Goal: Task Accomplishment & Management: Use online tool/utility

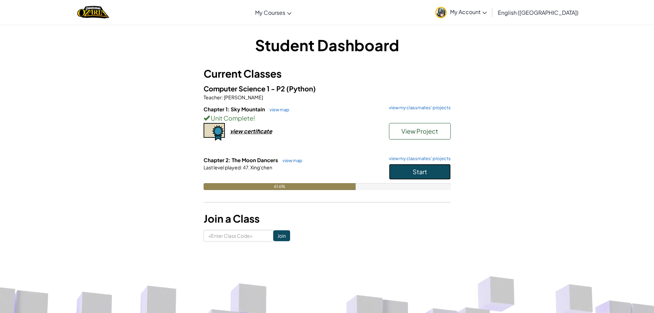
click at [432, 166] on button "Start" at bounding box center [420, 172] width 62 height 16
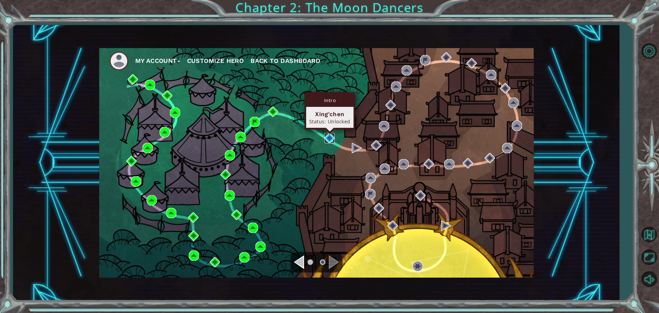
click at [333, 140] on img at bounding box center [329, 138] width 10 height 10
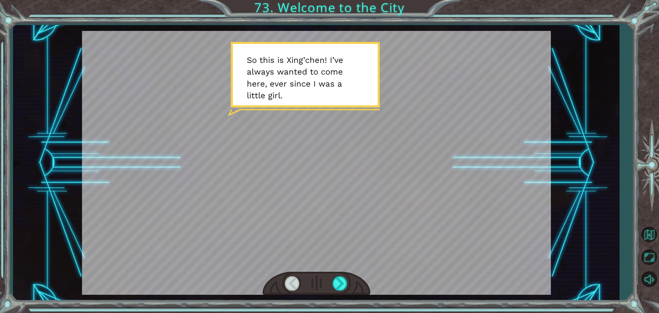
click at [288, 243] on div at bounding box center [316, 162] width 469 height 263
drag, startPoint x: 328, startPoint y: 281, endPoint x: 340, endPoint y: 280, distance: 12.8
click at [330, 281] on div at bounding box center [316, 283] width 108 height 24
click at [340, 280] on div at bounding box center [339, 283] width 15 height 14
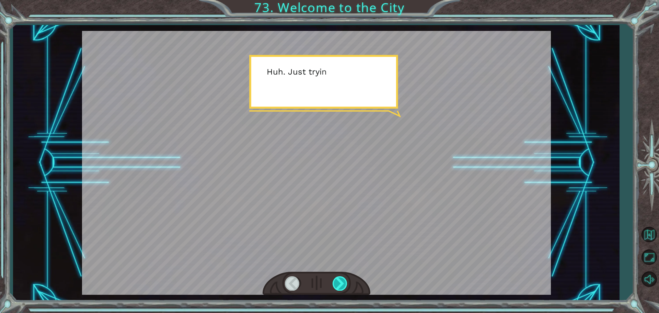
click at [340, 280] on div at bounding box center [339, 283] width 15 height 14
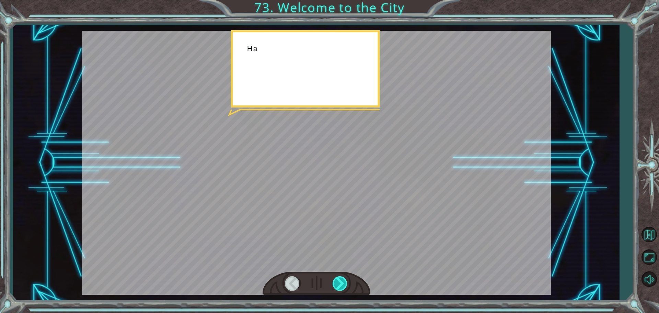
click at [340, 280] on div at bounding box center [339, 283] width 15 height 14
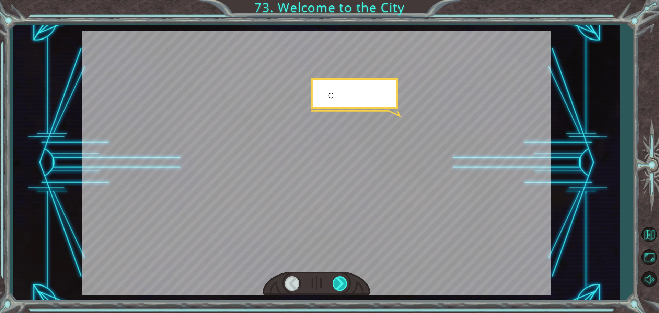
click at [340, 280] on div at bounding box center [339, 283] width 15 height 14
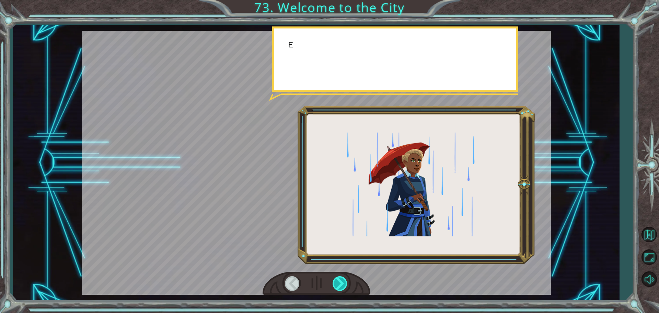
click at [340, 280] on div at bounding box center [339, 283] width 15 height 14
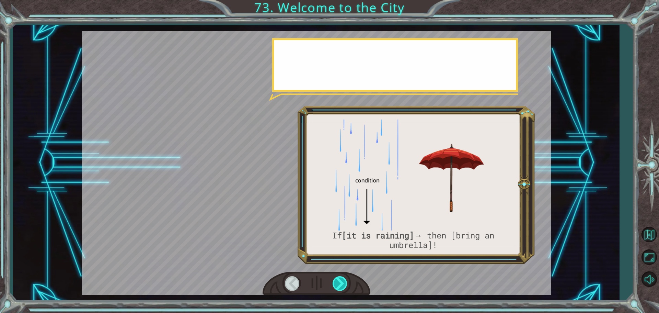
click at [340, 280] on div at bounding box center [339, 283] width 15 height 14
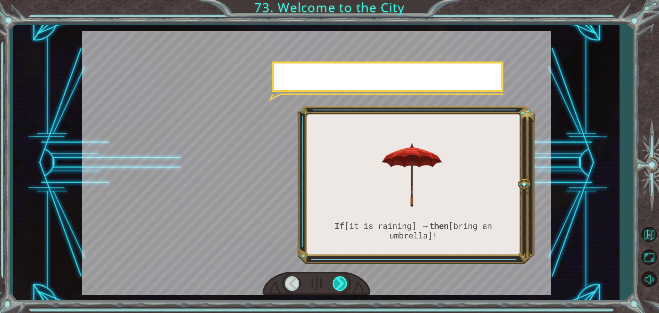
click at [340, 280] on div at bounding box center [339, 283] width 15 height 14
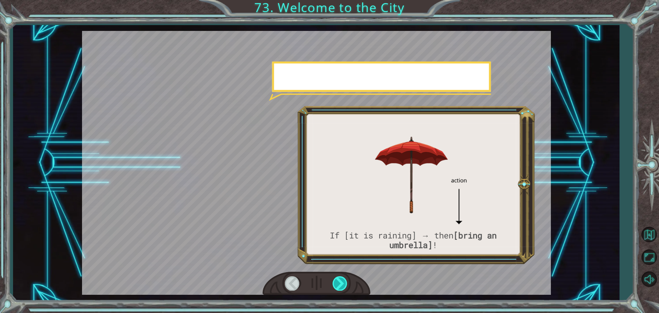
click at [340, 280] on div at bounding box center [339, 283] width 15 height 14
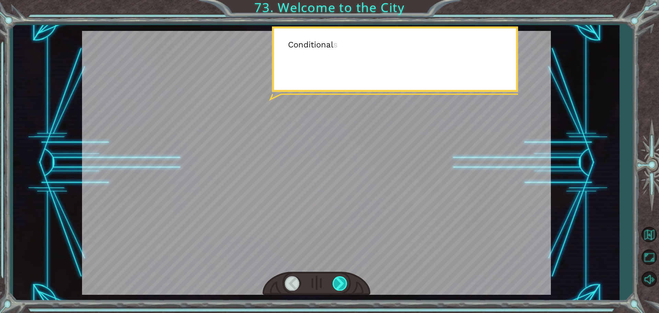
click at [340, 280] on div at bounding box center [339, 283] width 15 height 14
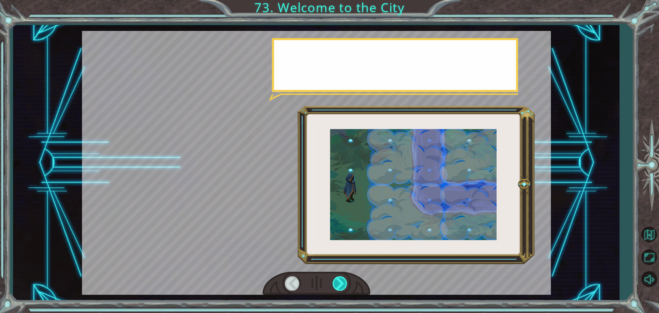
click at [340, 280] on div at bounding box center [339, 283] width 15 height 14
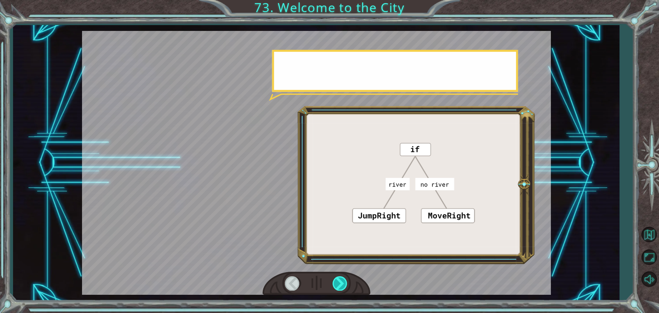
click at [340, 280] on div at bounding box center [339, 283] width 15 height 14
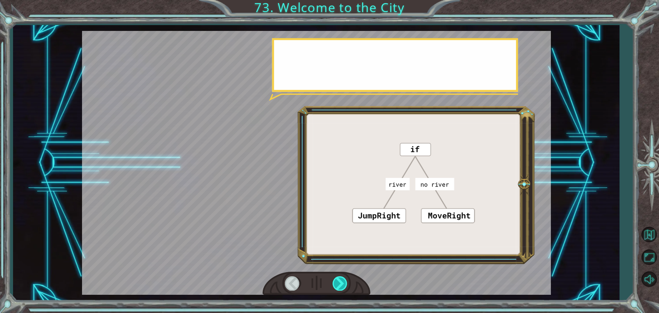
click at [340, 280] on div at bounding box center [339, 283] width 15 height 14
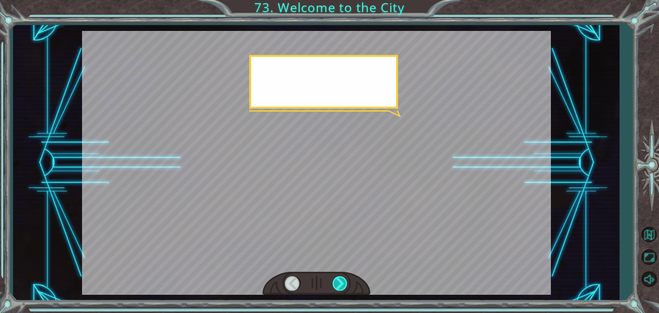
click at [340, 280] on div at bounding box center [339, 283] width 15 height 14
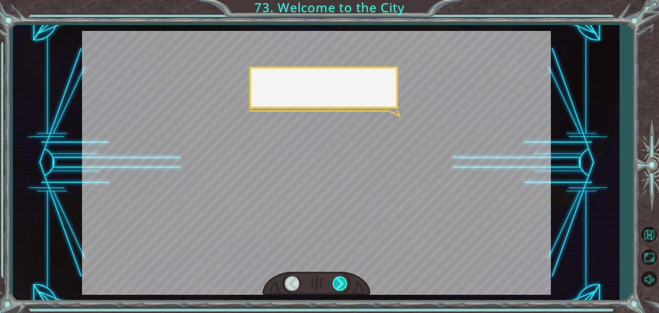
click at [340, 280] on div at bounding box center [339, 283] width 15 height 14
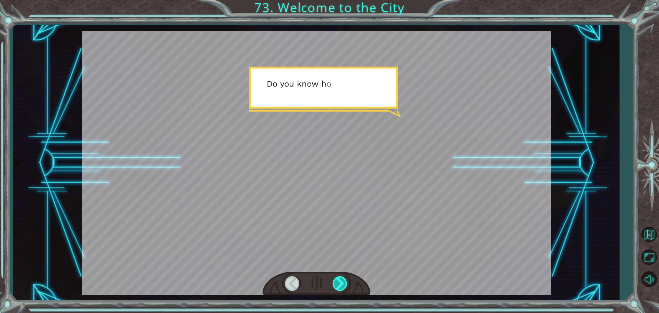
click at [340, 280] on div at bounding box center [339, 283] width 15 height 14
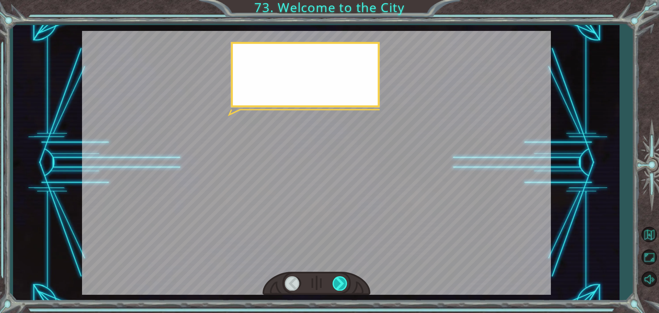
click at [340, 280] on div at bounding box center [339, 283] width 15 height 14
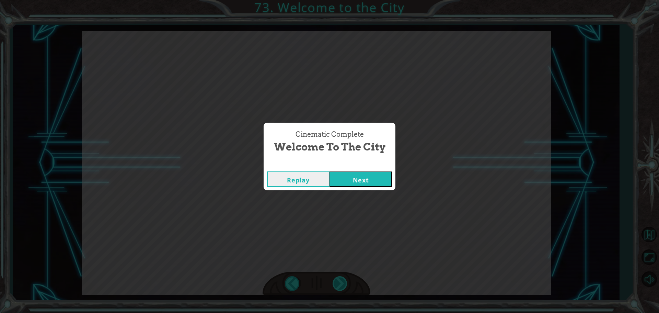
click at [340, 280] on div "Cinematic Complete Welcome to the City Replay Next" at bounding box center [329, 156] width 659 height 313
click at [345, 184] on button "Next" at bounding box center [360, 178] width 62 height 15
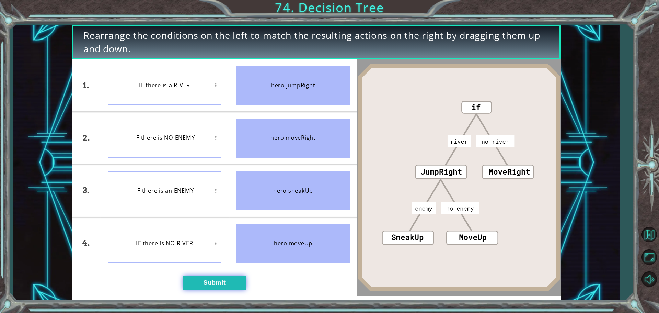
click at [218, 276] on button "Submit" at bounding box center [214, 282] width 62 height 14
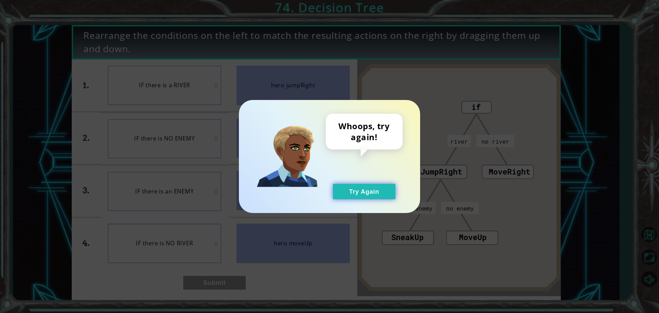
click at [362, 188] on button "Try Again" at bounding box center [364, 191] width 62 height 15
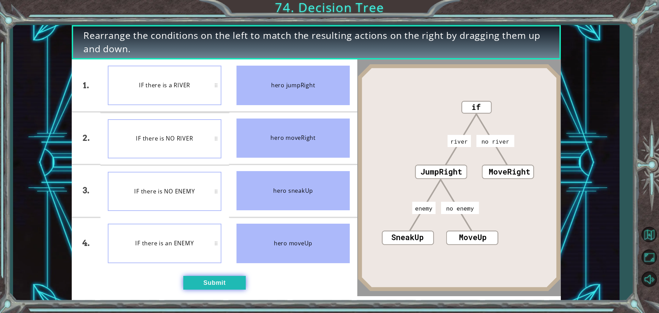
click at [201, 279] on button "Submit" at bounding box center [214, 282] width 62 height 14
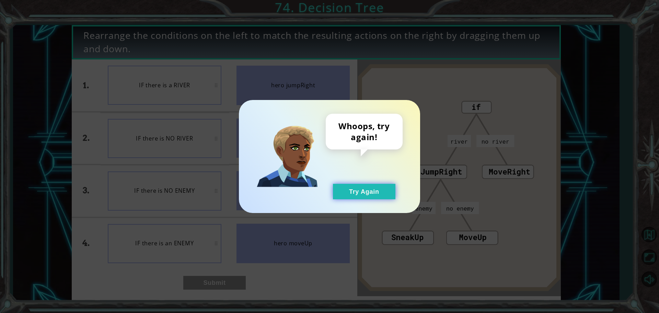
click at [368, 189] on button "Try Again" at bounding box center [364, 191] width 62 height 15
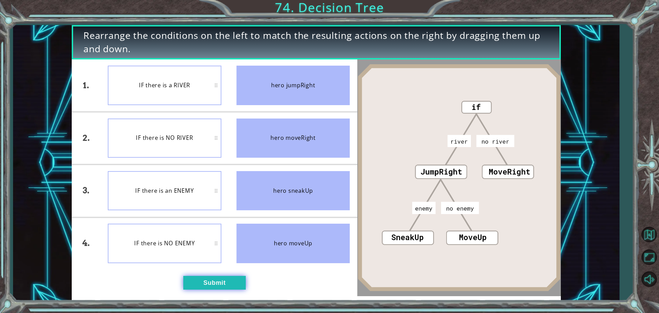
click at [222, 280] on button "Submit" at bounding box center [214, 282] width 62 height 14
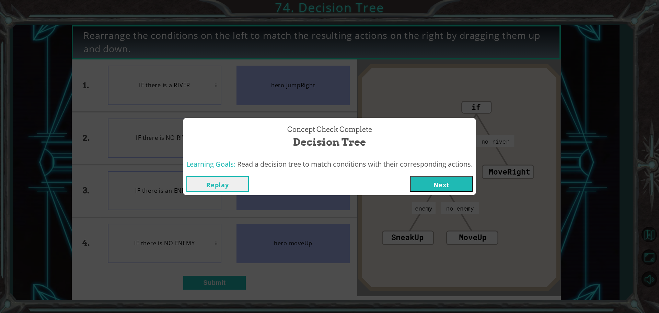
drag, startPoint x: 424, startPoint y: 178, endPoint x: 425, endPoint y: 182, distance: 3.9
click at [425, 182] on button "Next" at bounding box center [441, 183] width 62 height 15
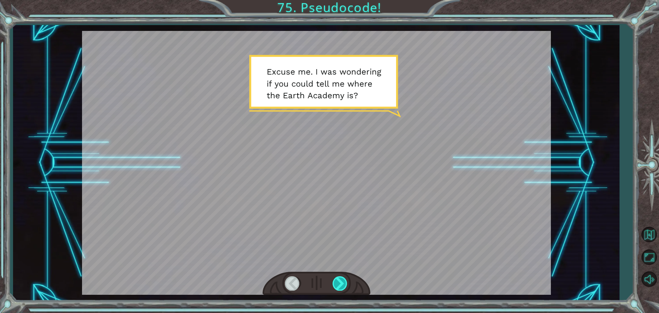
click at [333, 281] on div at bounding box center [339, 283] width 15 height 14
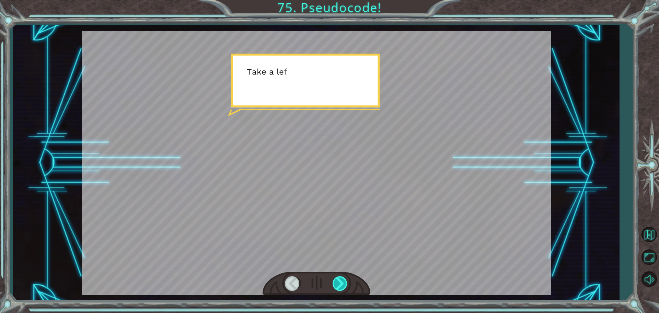
click at [333, 281] on div at bounding box center [339, 283] width 15 height 14
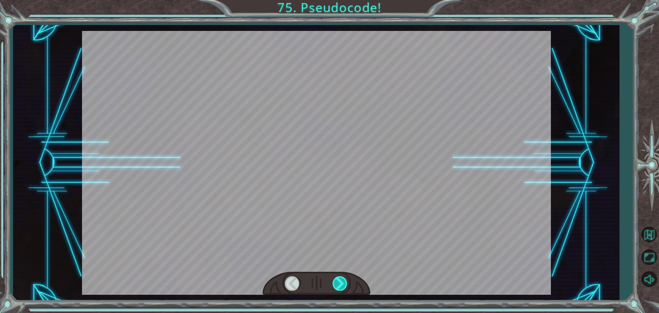
click at [333, 281] on div at bounding box center [339, 283] width 15 height 14
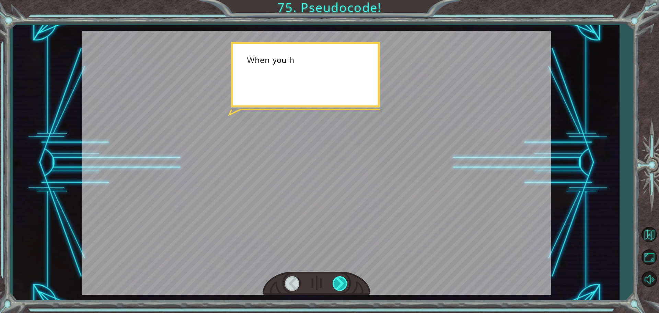
click at [333, 281] on div at bounding box center [339, 283] width 15 height 14
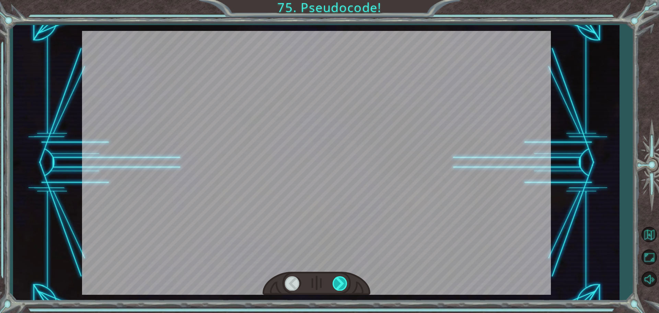
click at [339, 278] on div at bounding box center [339, 283] width 15 height 14
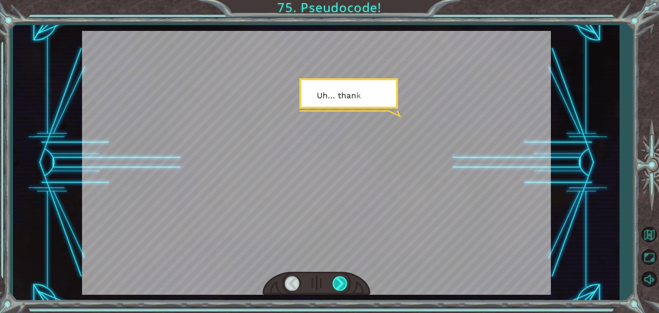
click at [339, 278] on div at bounding box center [339, 283] width 15 height 14
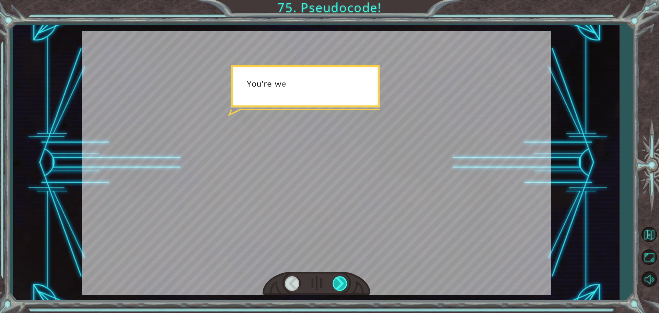
click at [339, 278] on div at bounding box center [339, 283] width 15 height 14
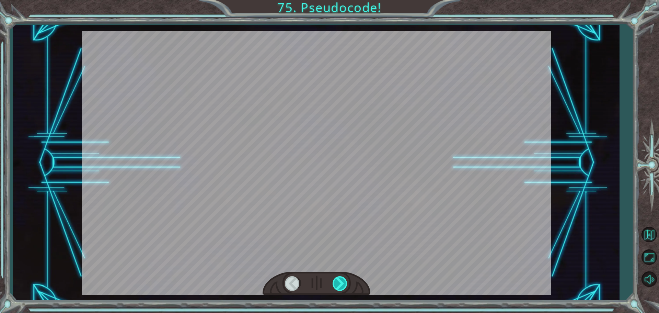
click at [339, 278] on div at bounding box center [339, 283] width 15 height 14
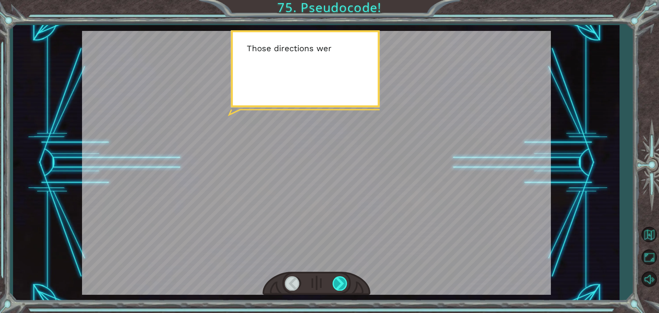
click at [339, 278] on div at bounding box center [339, 283] width 15 height 14
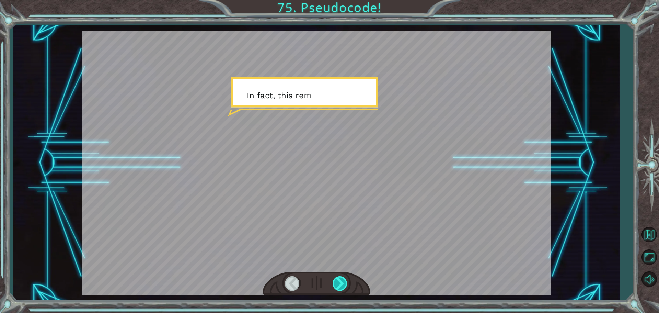
click at [339, 278] on div at bounding box center [339, 283] width 15 height 14
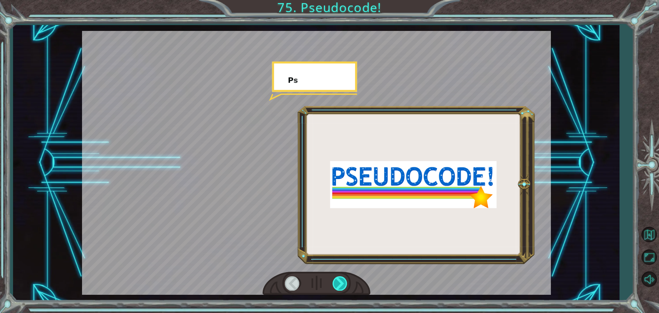
click at [339, 278] on div at bounding box center [339, 283] width 15 height 14
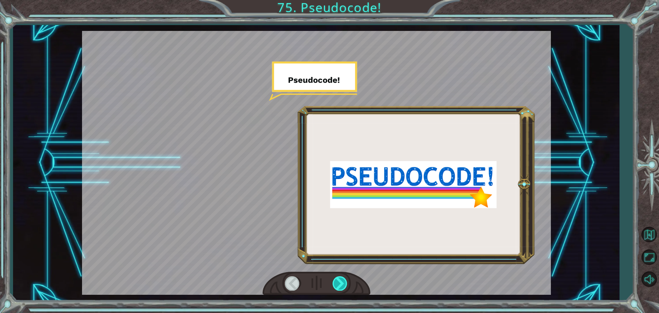
click at [339, 278] on div at bounding box center [339, 283] width 15 height 14
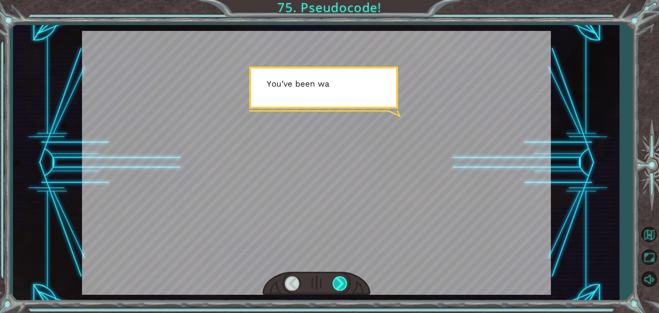
click at [339, 278] on div at bounding box center [339, 283] width 15 height 14
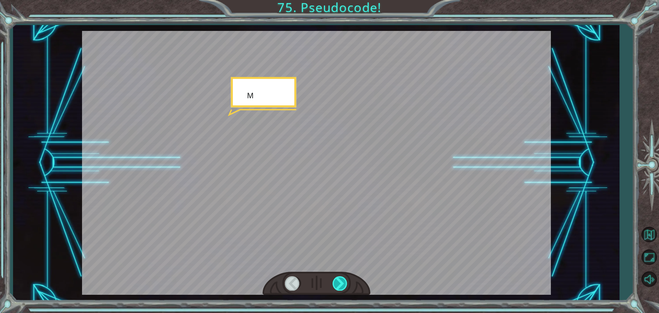
click at [339, 278] on div at bounding box center [339, 283] width 15 height 14
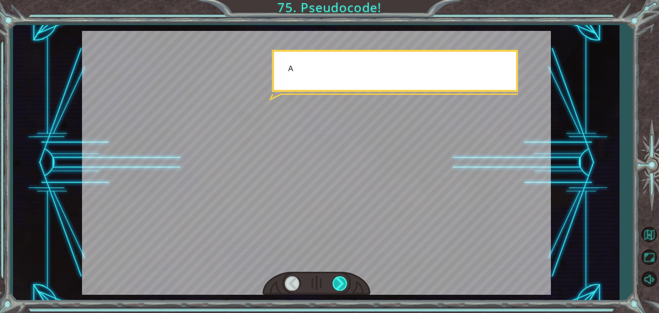
click at [339, 278] on div at bounding box center [339, 283] width 15 height 14
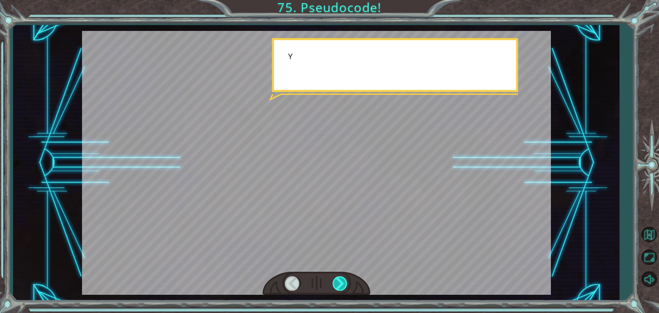
click at [339, 278] on div at bounding box center [339, 283] width 15 height 14
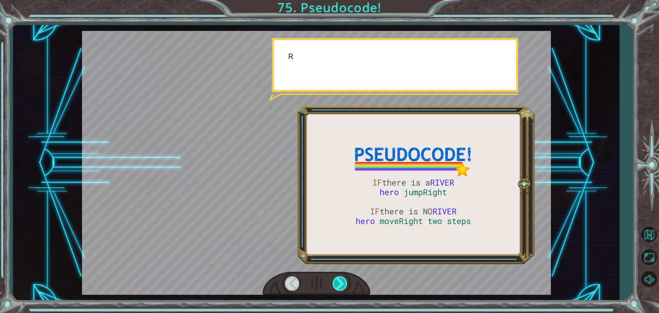
click at [339, 277] on div at bounding box center [339, 283] width 15 height 14
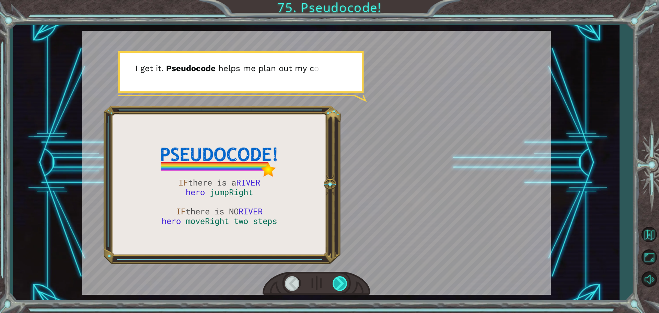
click at [339, 287] on div at bounding box center [339, 283] width 15 height 14
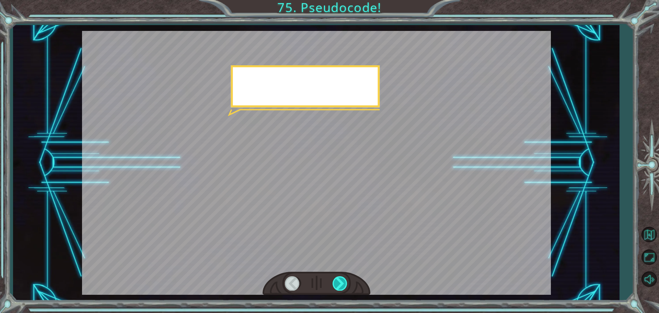
click at [339, 287] on div at bounding box center [339, 283] width 15 height 14
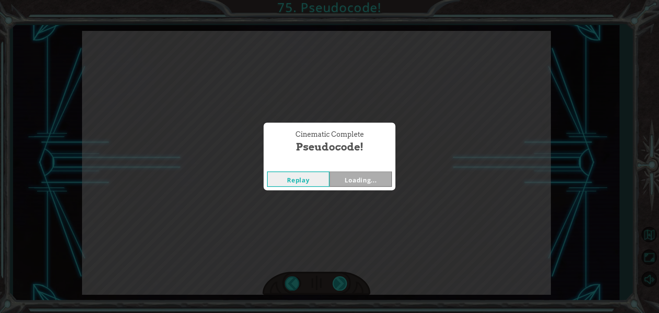
click at [339, 287] on div "Cinematic Complete Pseudocode! Replay Loading..." at bounding box center [329, 156] width 659 height 313
click at [359, 184] on button "Next" at bounding box center [360, 178] width 62 height 15
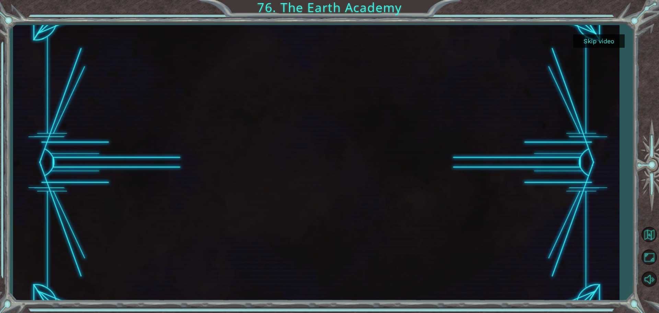
click at [594, 45] on button "Skip video" at bounding box center [598, 40] width 51 height 13
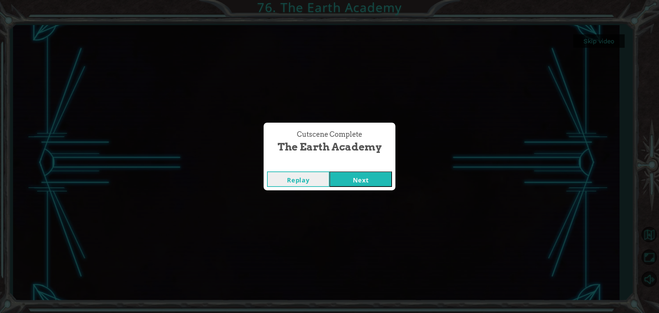
click at [374, 177] on button "Next" at bounding box center [360, 178] width 62 height 15
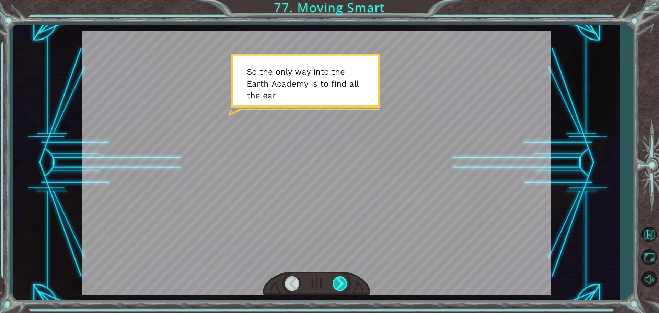
click at [343, 277] on div at bounding box center [339, 283] width 15 height 14
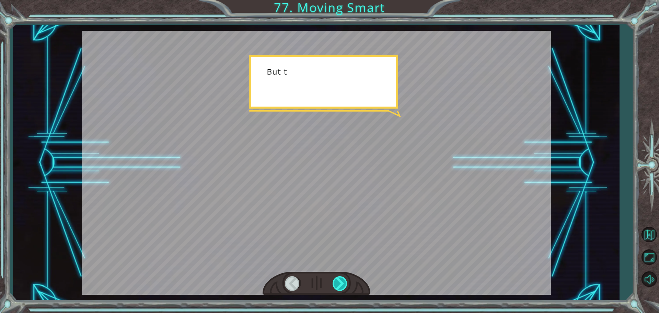
click at [343, 277] on div at bounding box center [339, 283] width 15 height 14
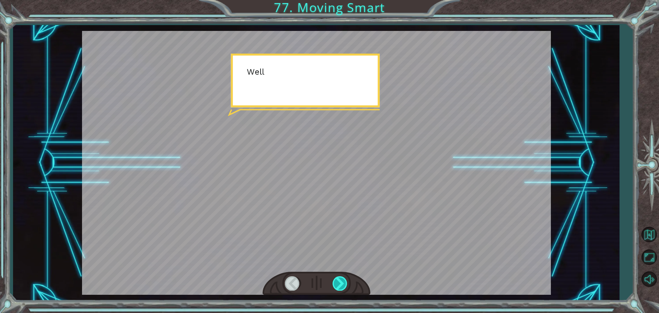
click at [343, 277] on div at bounding box center [339, 283] width 15 height 14
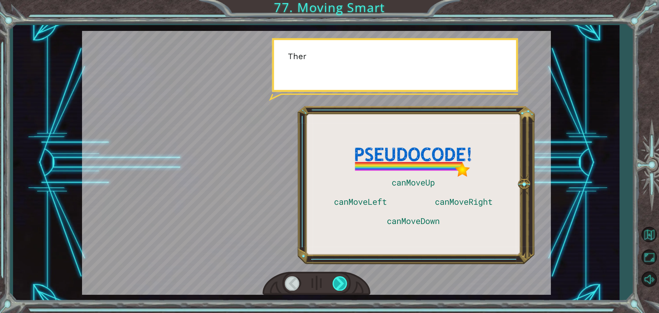
click at [343, 277] on div at bounding box center [339, 283] width 15 height 14
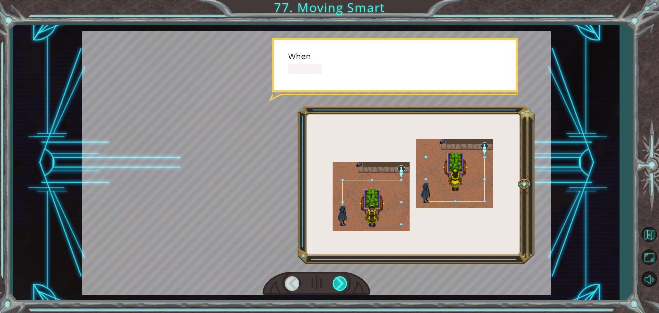
click at [343, 277] on div at bounding box center [339, 283] width 15 height 14
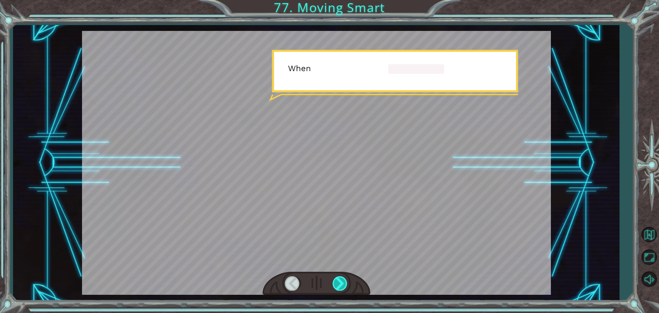
click at [343, 277] on div at bounding box center [339, 283] width 15 height 14
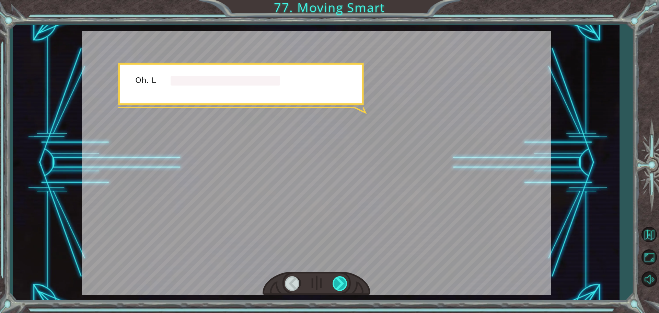
click at [343, 277] on div at bounding box center [339, 283] width 15 height 14
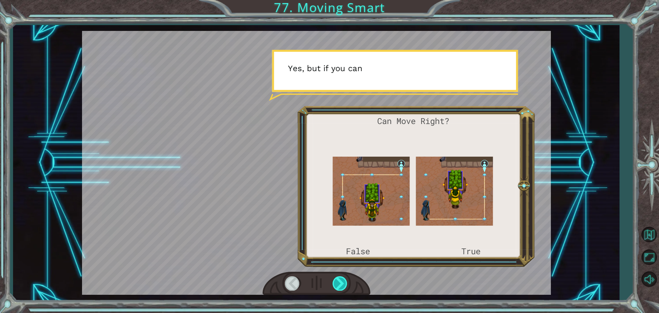
click at [337, 280] on div at bounding box center [339, 283] width 15 height 14
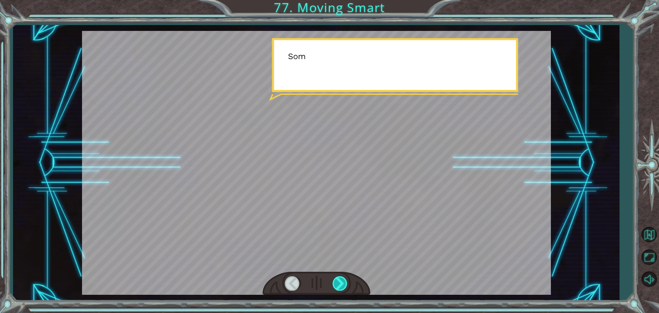
click at [337, 280] on div at bounding box center [339, 283] width 15 height 14
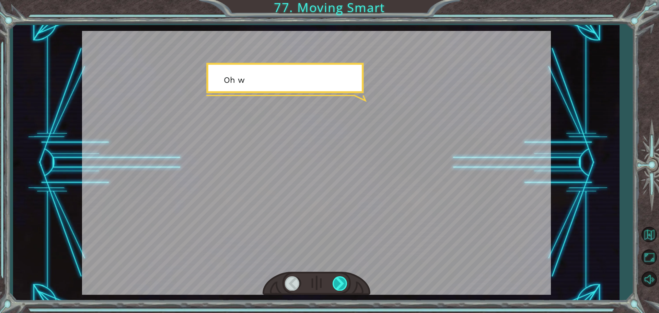
click at [337, 280] on div at bounding box center [339, 283] width 15 height 14
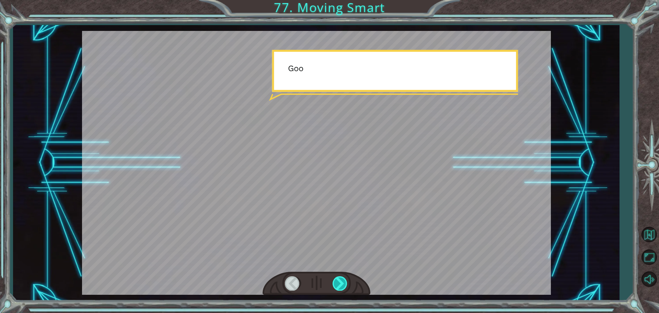
click at [337, 280] on div at bounding box center [339, 283] width 15 height 14
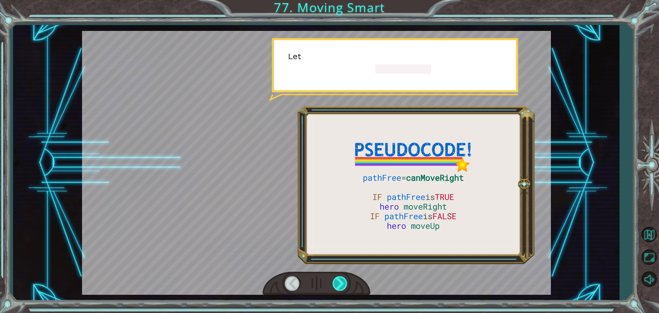
click at [337, 280] on div at bounding box center [339, 283] width 15 height 14
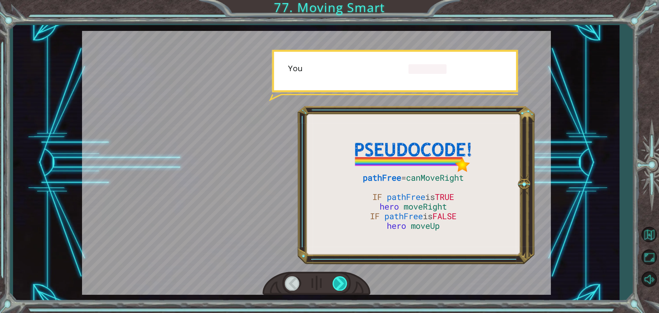
click at [337, 280] on div at bounding box center [339, 283] width 15 height 14
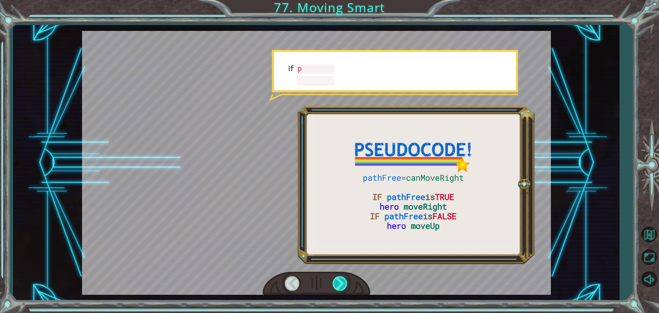
click at [337, 280] on div at bounding box center [339, 283] width 15 height 14
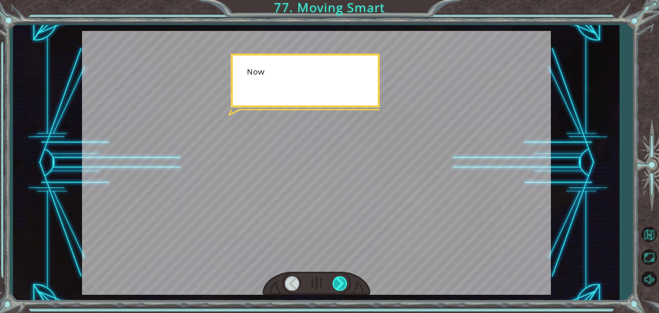
click at [337, 280] on div at bounding box center [339, 283] width 15 height 14
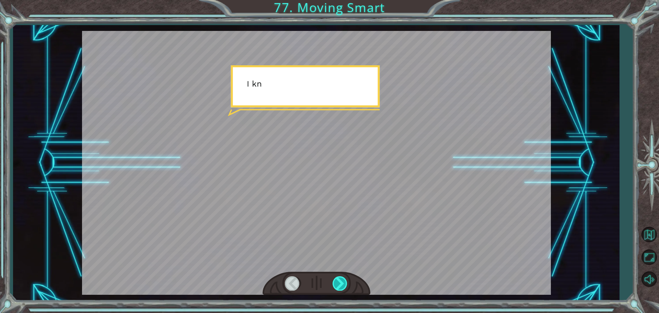
click at [337, 280] on div at bounding box center [339, 283] width 15 height 14
click at [337, 0] on div "pathFree = canMoveRight IF pathFree is TRUE hero moveRight IF pathFree is FALSE…" at bounding box center [329, 0] width 659 height 0
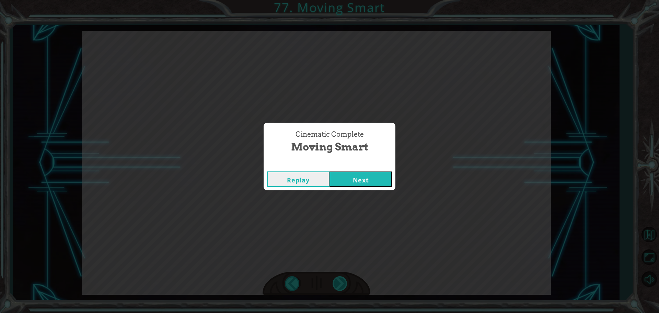
click at [337, 280] on div "Cinematic Complete Moving Smart Replay Next" at bounding box center [329, 156] width 659 height 313
click at [389, 184] on button "Next" at bounding box center [360, 178] width 62 height 15
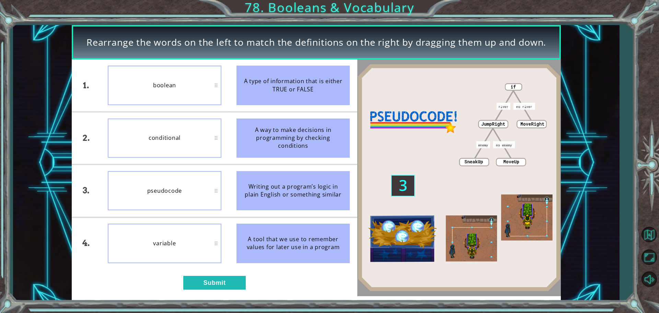
click at [246, 279] on div "1. 2. 3. 4. boolean conditional pseudocode variable A type of information that …" at bounding box center [214, 177] width 285 height 236
drag, startPoint x: 229, startPoint y: 280, endPoint x: 249, endPoint y: 259, distance: 28.6
click at [230, 277] on button "Submit" at bounding box center [214, 282] width 62 height 14
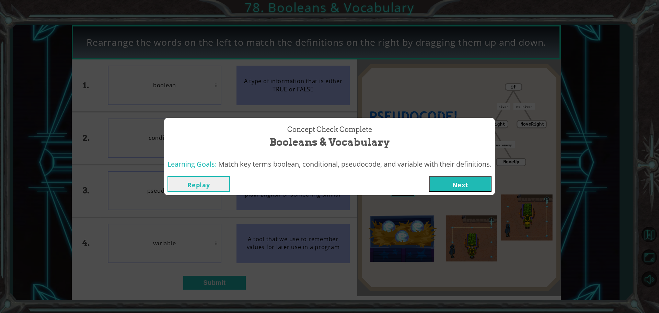
click at [471, 181] on button "Next" at bounding box center [460, 183] width 62 height 15
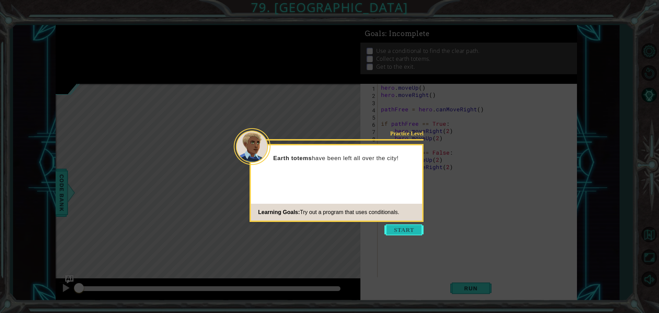
click at [386, 229] on button "Start" at bounding box center [403, 229] width 39 height 11
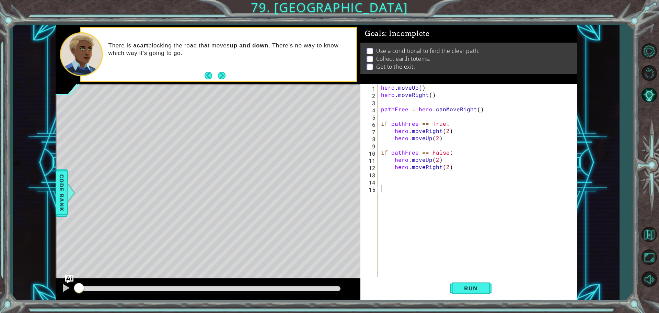
drag, startPoint x: 469, startPoint y: 286, endPoint x: 458, endPoint y: 268, distance: 21.4
click at [469, 286] on span "Run" at bounding box center [470, 287] width 27 height 7
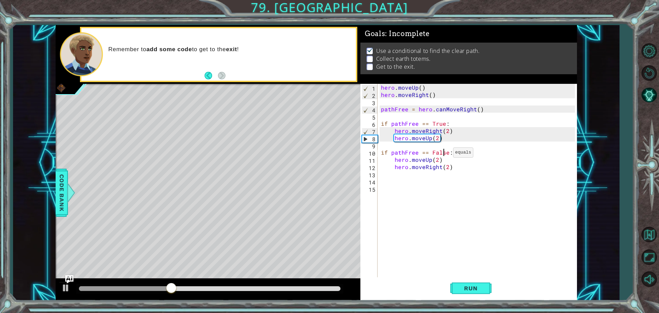
click at [445, 154] on div "hero . moveUp ( ) hero . moveRight ( ) pathFree = hero . canMoveRight ( ) if pa…" at bounding box center [478, 188] width 199 height 209
click at [447, 156] on div "hero . moveUp ( ) hero . moveRight ( ) pathFree = hero . canMoveRight ( ) if pa…" at bounding box center [478, 188] width 199 height 209
click at [445, 154] on div "hero . moveUp ( ) hero . moveRight ( ) pathFree = hero . canMoveRight ( ) if pa…" at bounding box center [478, 188] width 199 height 209
click at [446, 154] on div "hero . moveUp ( ) hero . moveRight ( ) pathFree = hero . canMoveRight ( ) if pa…" at bounding box center [478, 188] width 199 height 209
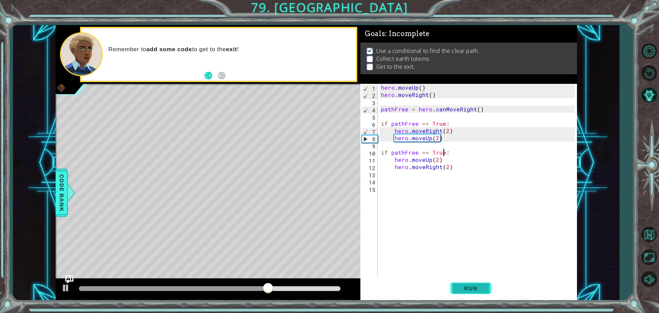
click at [476, 280] on button "Run" at bounding box center [470, 288] width 41 height 22
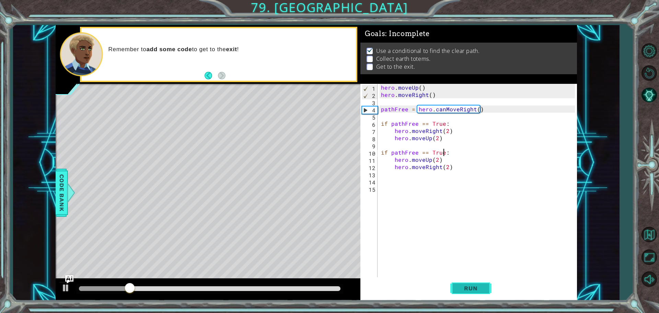
click at [478, 283] on button "Run" at bounding box center [470, 288] width 41 height 22
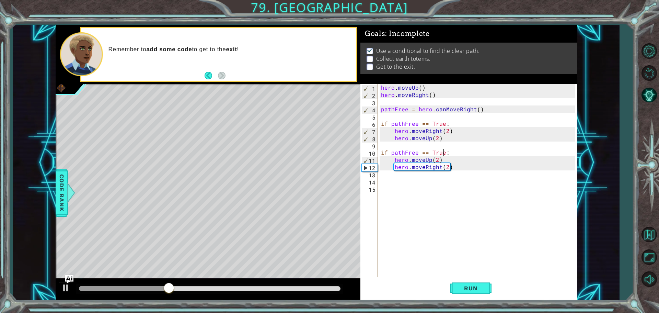
click at [423, 169] on div "hero . moveUp ( ) hero . moveRight ( ) pathFree = hero . canMoveRight ( ) if pa…" at bounding box center [478, 188] width 199 height 209
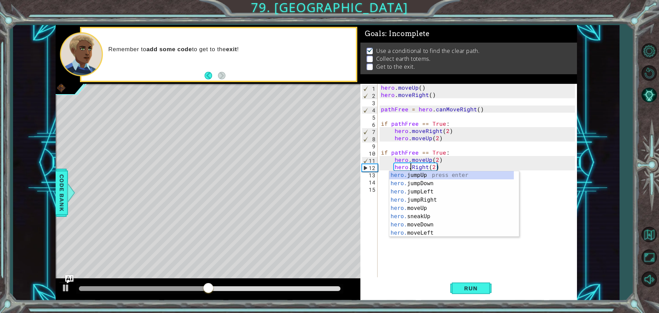
scroll to position [0, 2]
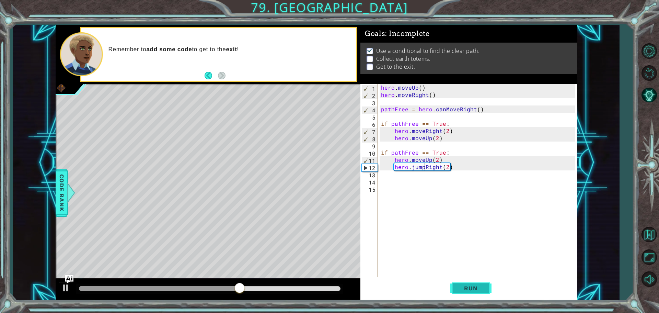
click at [470, 282] on button "Run" at bounding box center [470, 288] width 41 height 22
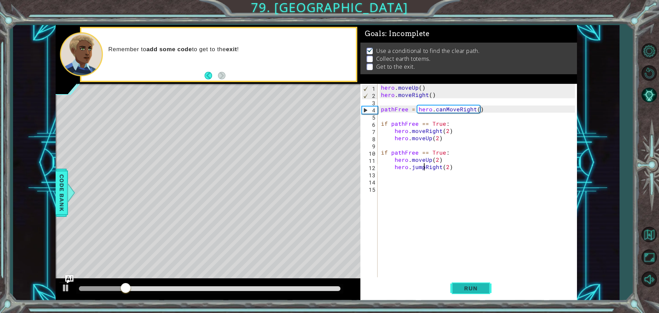
click at [456, 285] on button "Run" at bounding box center [470, 288] width 41 height 22
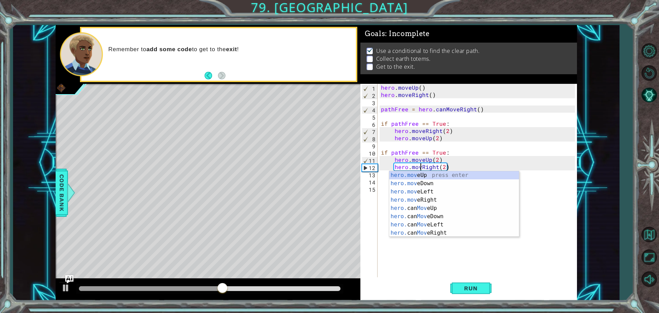
type textarea "hero.moveRight(2)"
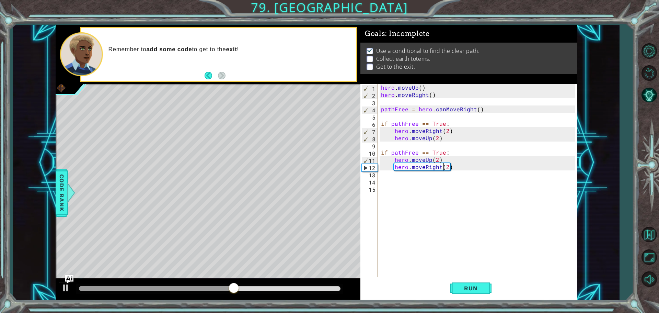
click at [445, 165] on div "hero . moveUp ( ) hero . moveRight ( ) pathFree = hero . canMoveRight ( ) if pa…" at bounding box center [478, 188] width 199 height 209
click at [449, 170] on div "hero . moveUp ( ) hero . moveRight ( ) pathFree = hero . canMoveRight ( ) if pa…" at bounding box center [478, 188] width 199 height 209
drag, startPoint x: 446, startPoint y: 167, endPoint x: 459, endPoint y: 186, distance: 22.5
click at [446, 168] on div "hero . moveUp ( ) hero . moveRight ( ) pathFree = hero . canMoveRight ( ) if pa…" at bounding box center [478, 188] width 199 height 209
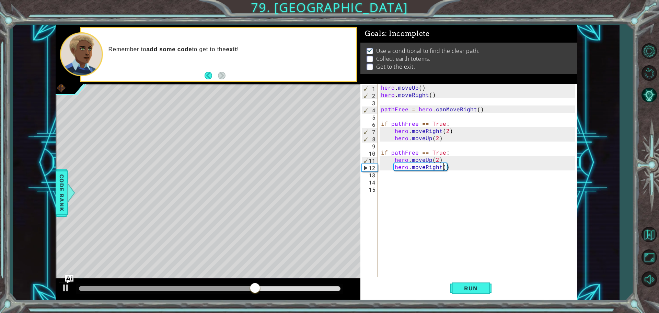
type textarea "hero.moveRight(1)"
click at [433, 184] on div "hero . moveUp ( ) hero . moveRight ( ) pathFree = hero . canMoveRight ( ) if pa…" at bounding box center [478, 188] width 199 height 209
click at [419, 176] on div "hero . moveUp ( ) hero . moveRight ( ) pathFree = hero . canMoveRight ( ) if pa…" at bounding box center [478, 188] width 199 height 209
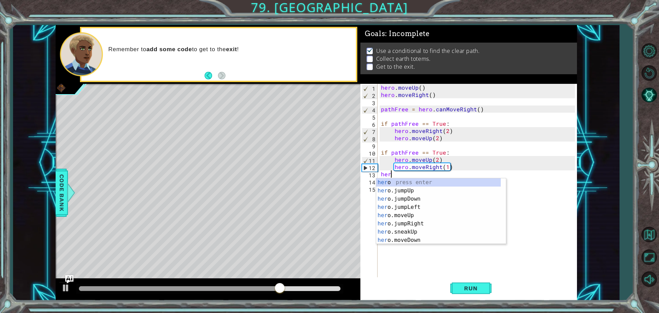
type textarea "hero"
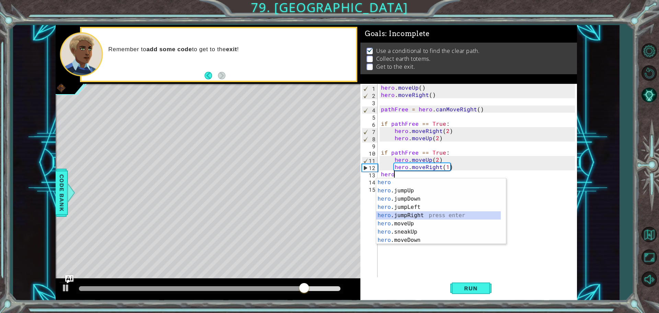
click at [446, 214] on div "hero press enter hero .jumpUp press enter hero .jumpDown press enter hero .jump…" at bounding box center [438, 219] width 125 height 82
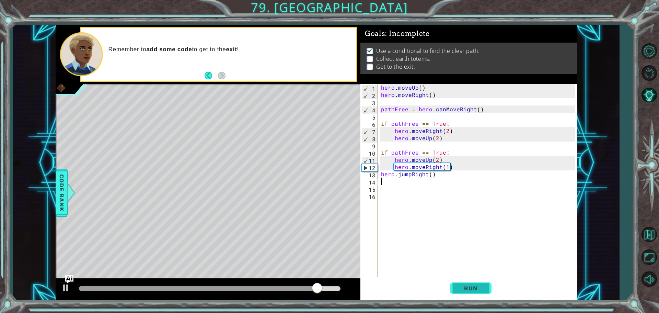
click at [476, 280] on button "Run" at bounding box center [470, 288] width 41 height 22
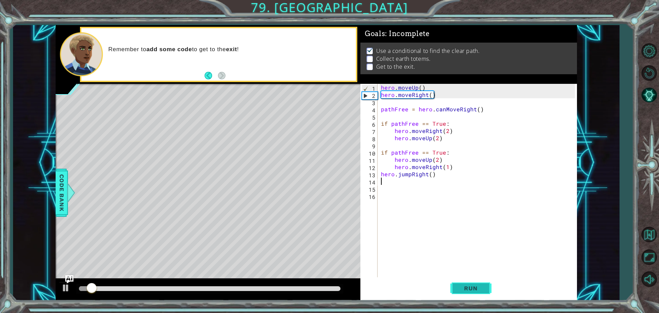
click at [475, 287] on span "Run" at bounding box center [470, 287] width 27 height 7
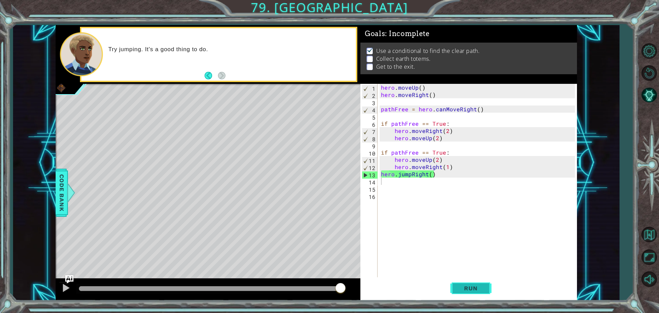
click at [464, 286] on span "Run" at bounding box center [470, 287] width 27 height 7
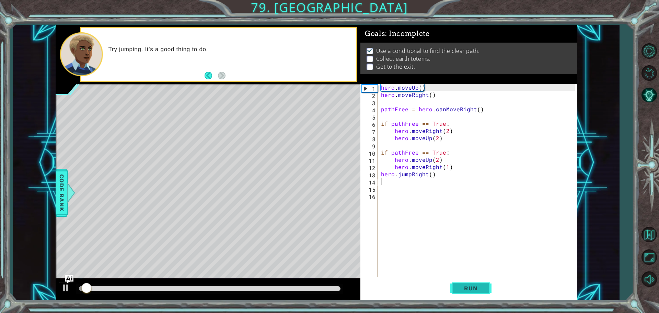
click at [471, 284] on button "Run" at bounding box center [470, 288] width 41 height 22
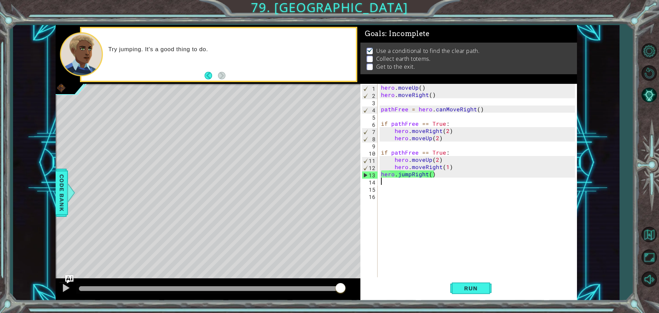
click at [450, 167] on div "hero . moveUp ( ) hero . moveRight ( ) pathFree = hero . canMoveRight ( ) if pa…" at bounding box center [478, 188] width 199 height 209
type textarea "hero.moveRight(1)"
drag, startPoint x: 450, startPoint y: 167, endPoint x: 394, endPoint y: 166, distance: 56.3
click at [394, 166] on div "hero . moveUp ( ) hero . moveRight ( ) pathFree = hero . canMoveRight ( ) if pa…" at bounding box center [478, 188] width 199 height 209
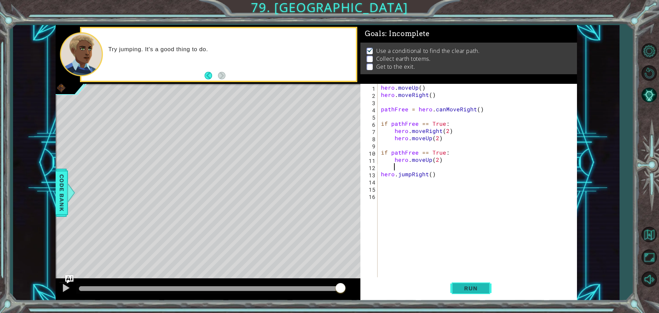
click at [478, 285] on span "Run" at bounding box center [470, 287] width 27 height 7
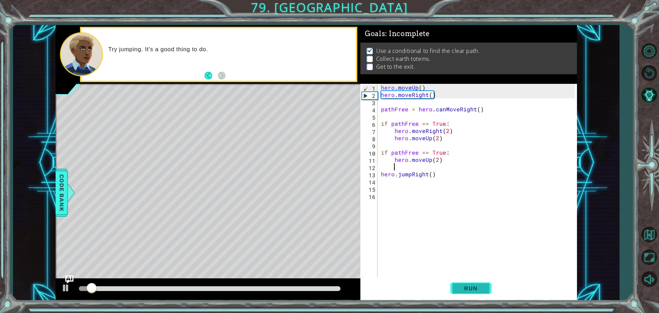
click at [460, 279] on button "Run" at bounding box center [470, 288] width 41 height 22
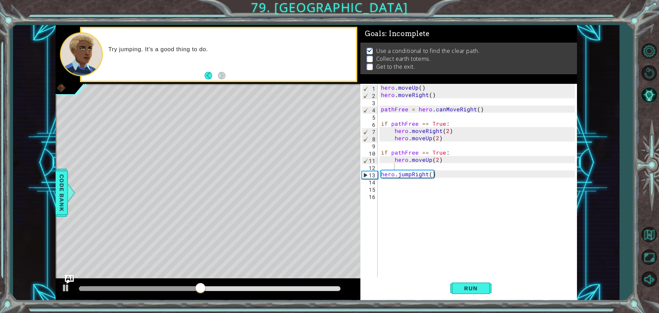
click at [70, 281] on img "Ask AI" at bounding box center [69, 278] width 9 height 9
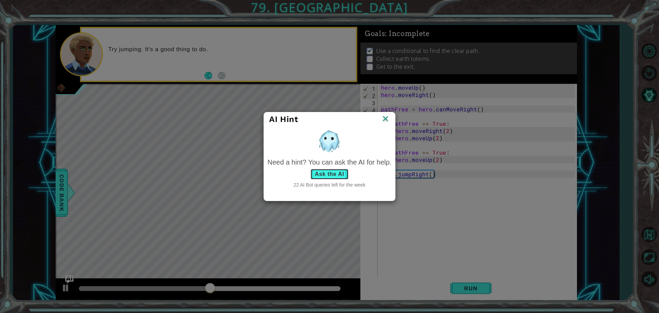
click at [341, 173] on button "Ask the AI" at bounding box center [329, 173] width 38 height 11
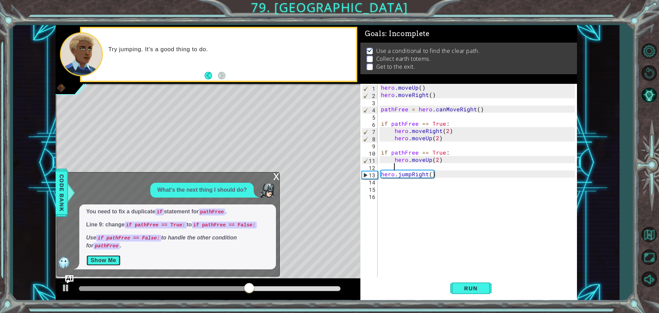
click at [94, 258] on button "Show Me" at bounding box center [103, 260] width 35 height 11
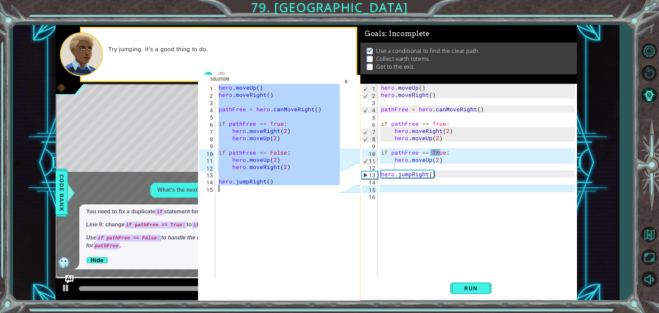
drag, startPoint x: 218, startPoint y: 87, endPoint x: 302, endPoint y: 193, distance: 136.0
click at [302, 193] on div "hero . moveUp ( ) hero . moveRight ( ) pathFree = hero . canMoveRight ( ) if pa…" at bounding box center [280, 188] width 126 height 209
type textarea "hero.jumpRight()"
type textarea "hero.moveUp()"
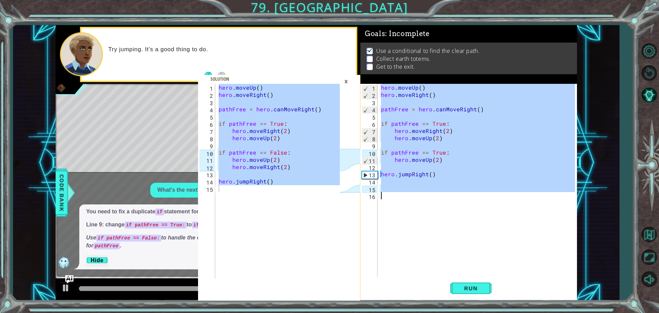
drag, startPoint x: 380, startPoint y: 87, endPoint x: 480, endPoint y: 193, distance: 145.1
click at [480, 193] on div "hero . moveUp ( ) hero . moveRight ( ) pathFree = hero . canMoveRight ( ) if pa…" at bounding box center [478, 188] width 199 height 209
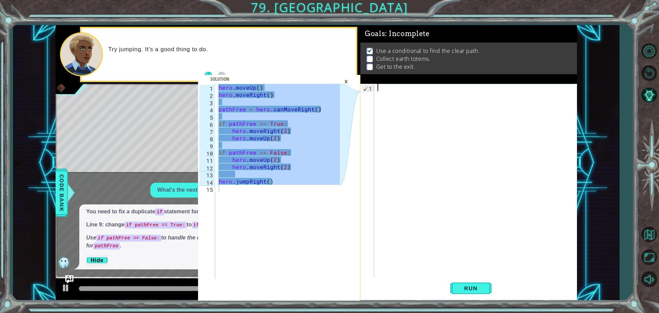
drag, startPoint x: 394, startPoint y: 90, endPoint x: 390, endPoint y: 91, distance: 3.8
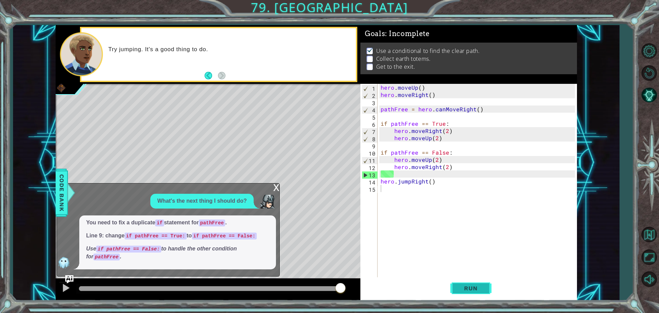
click at [476, 289] on span "Run" at bounding box center [470, 287] width 27 height 7
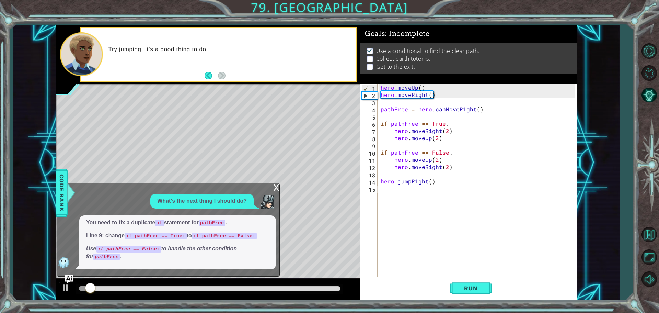
click at [279, 188] on div "x" at bounding box center [276, 186] width 6 height 7
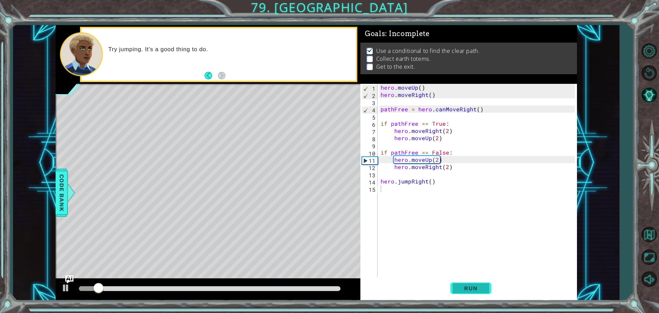
click at [469, 284] on button "Run" at bounding box center [470, 288] width 41 height 22
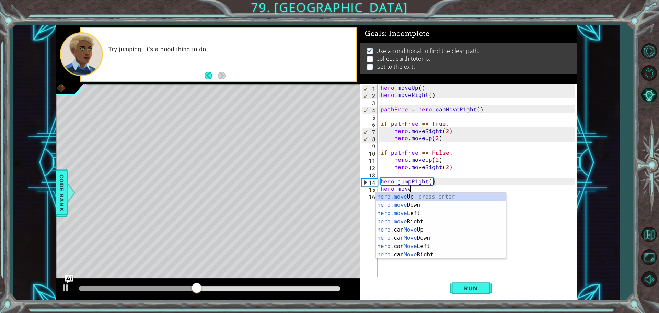
scroll to position [0, 1]
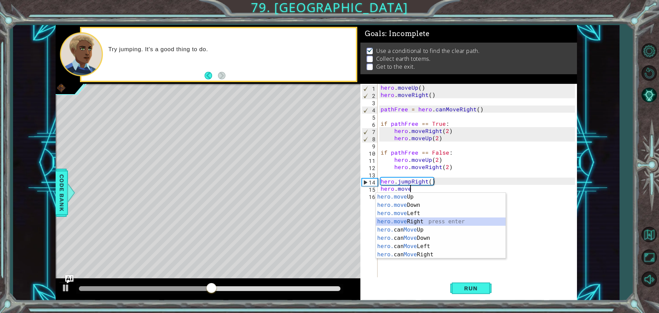
click at [407, 224] on div "hero.move Up press enter hero.move Down press enter hero.move Left press enter …" at bounding box center [441, 233] width 130 height 82
type textarea "hero.moveRight(1)"
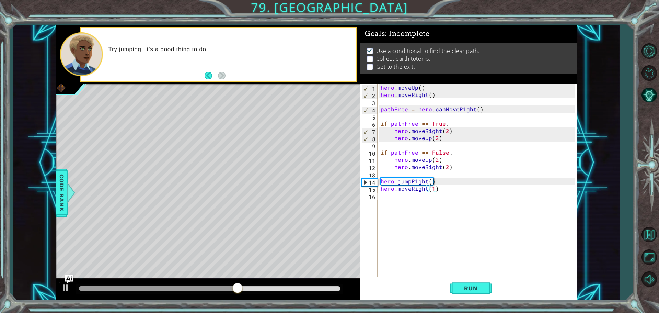
click at [412, 208] on div "hero . moveUp ( ) hero . moveRight ( ) pathFree = hero . canMoveRight ( ) if pa…" at bounding box center [478, 188] width 199 height 209
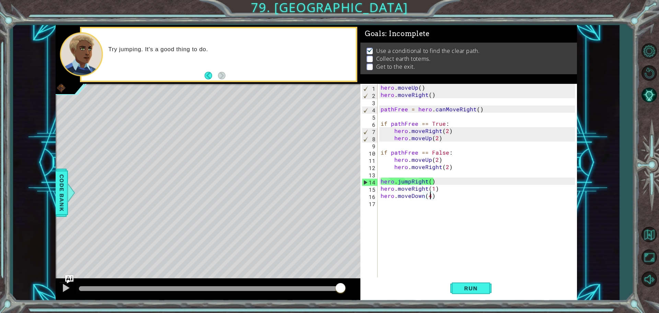
scroll to position [0, 3]
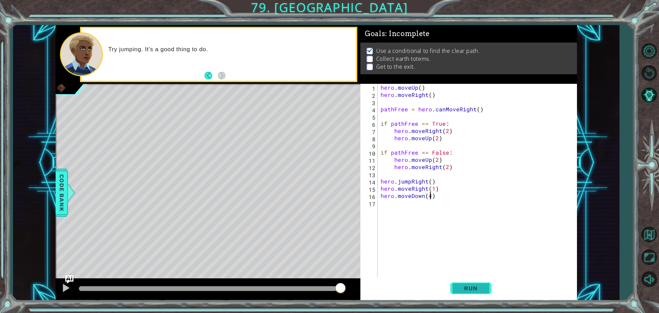
click at [459, 287] on span "Run" at bounding box center [470, 287] width 27 height 7
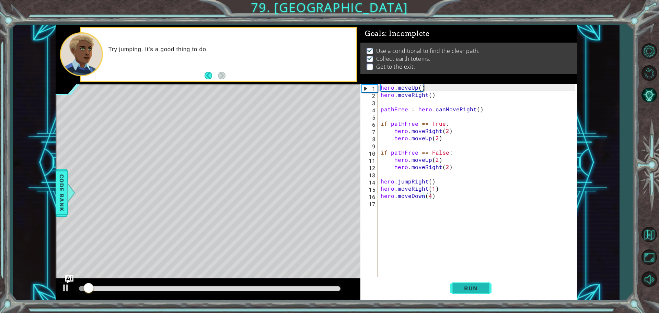
click at [457, 286] on span "Run" at bounding box center [470, 287] width 27 height 7
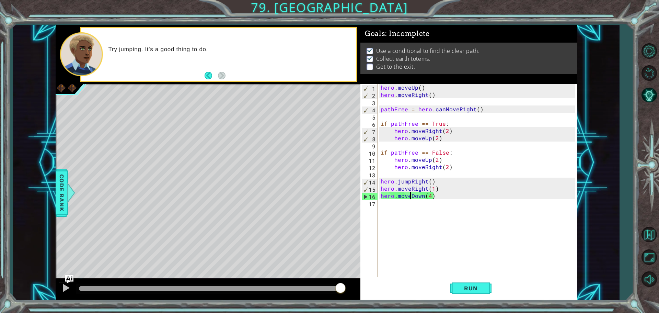
click at [409, 196] on div "hero . moveUp ( ) hero . moveRight ( ) pathFree = hero . canMoveRight ( ) if pa…" at bounding box center [478, 188] width 199 height 209
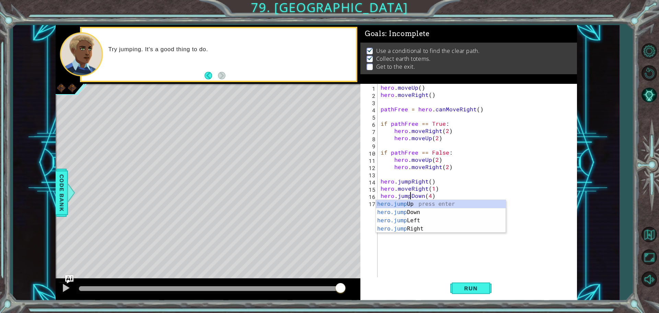
scroll to position [0, 2]
type textarea "hero.jumpDown(4)"
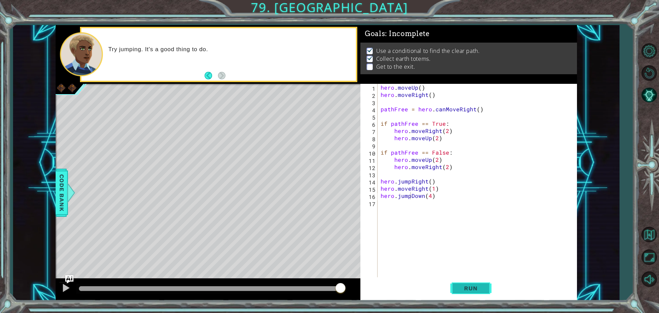
click at [466, 290] on span "Run" at bounding box center [470, 287] width 27 height 7
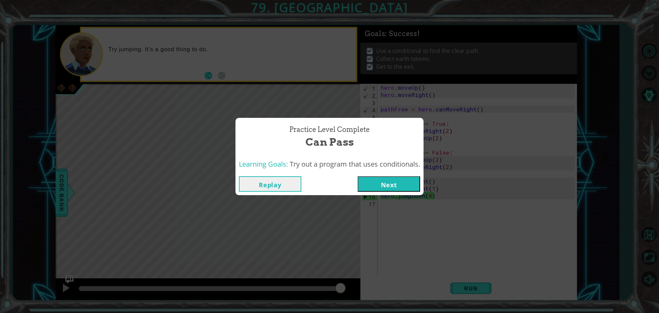
click at [395, 180] on button "Next" at bounding box center [388, 183] width 62 height 15
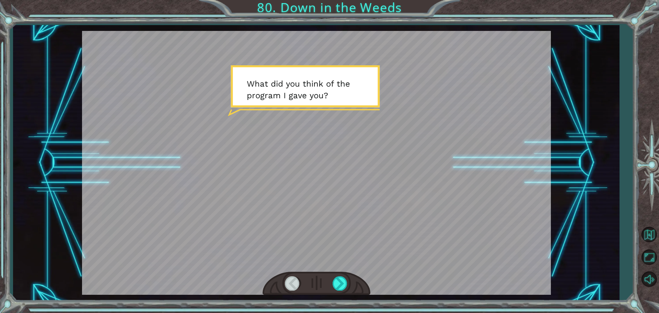
click at [339, 292] on div at bounding box center [316, 283] width 108 height 24
click at [339, 287] on div at bounding box center [339, 283] width 15 height 14
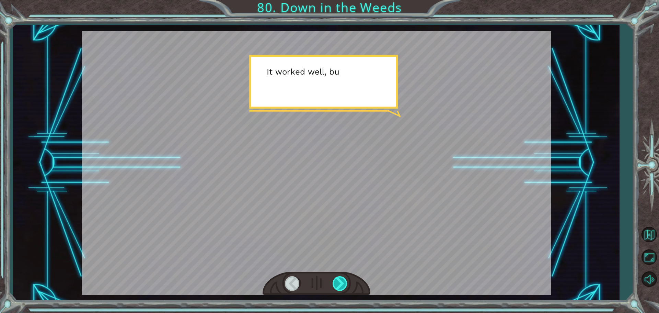
click at [339, 287] on div at bounding box center [339, 283] width 15 height 14
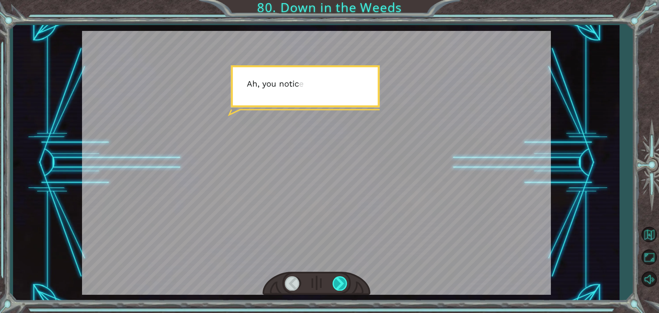
click at [339, 287] on div at bounding box center [339, 283] width 15 height 14
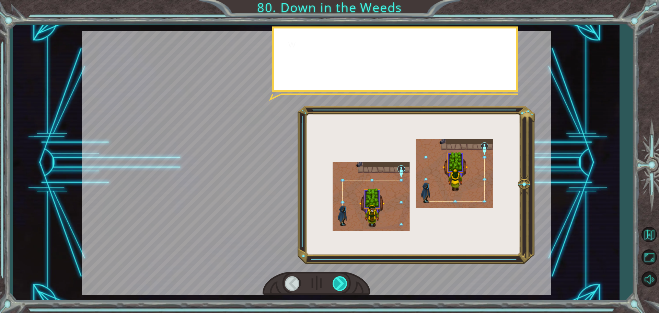
click at [339, 287] on div at bounding box center [339, 283] width 15 height 14
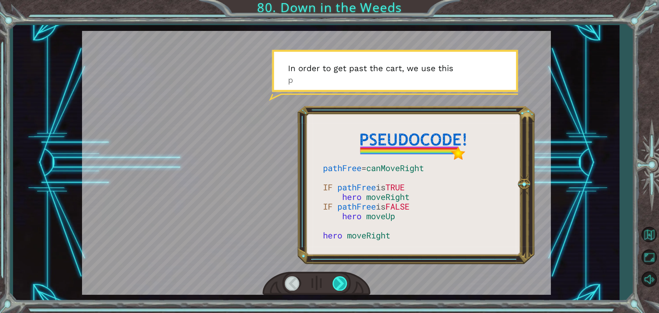
click at [339, 287] on div at bounding box center [339, 283] width 15 height 14
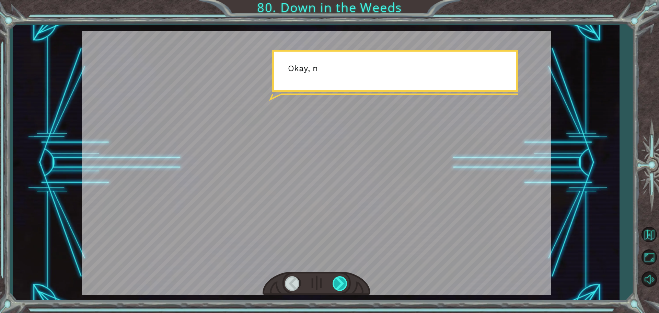
click at [339, 287] on div at bounding box center [339, 283] width 15 height 14
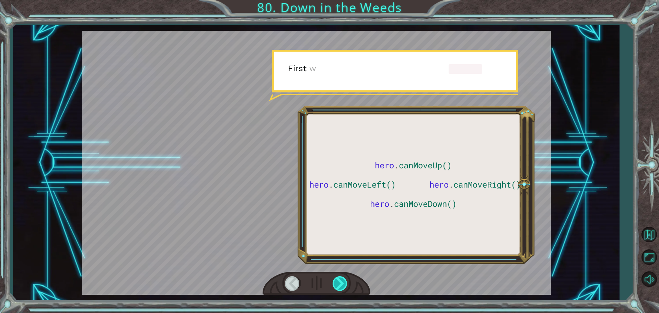
click at [339, 287] on div at bounding box center [339, 283] width 15 height 14
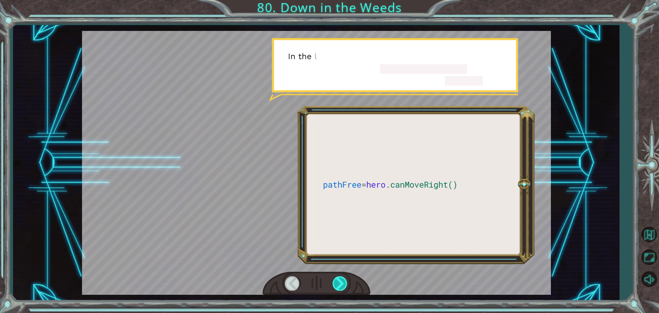
click at [339, 287] on div at bounding box center [339, 283] width 15 height 14
click at [340, 286] on div at bounding box center [339, 283] width 15 height 14
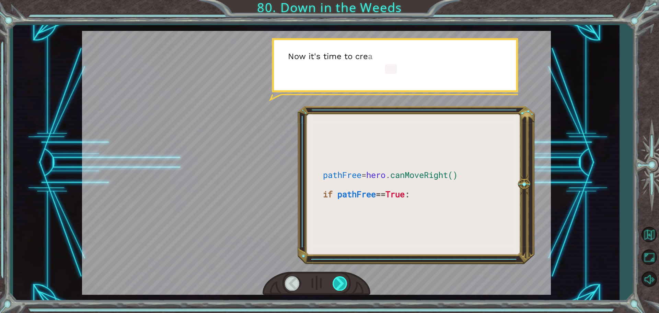
click at [341, 284] on div at bounding box center [339, 283] width 15 height 14
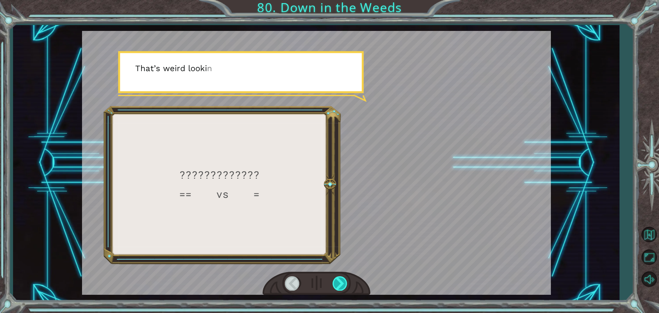
click at [341, 282] on div at bounding box center [339, 283] width 15 height 14
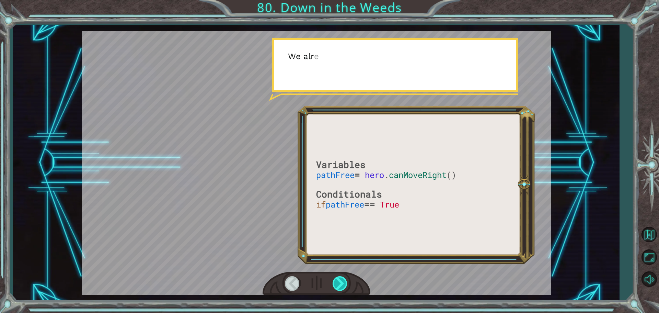
click at [341, 282] on div at bounding box center [339, 283] width 15 height 14
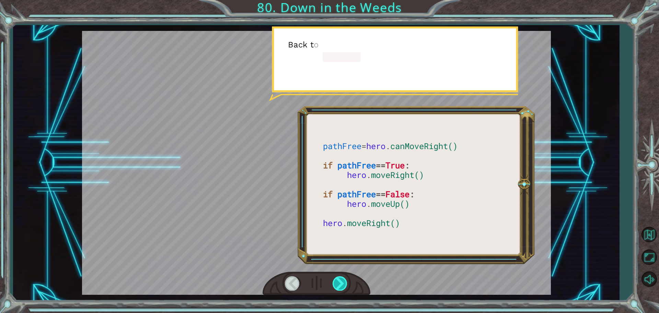
click at [341, 282] on div at bounding box center [339, 283] width 15 height 14
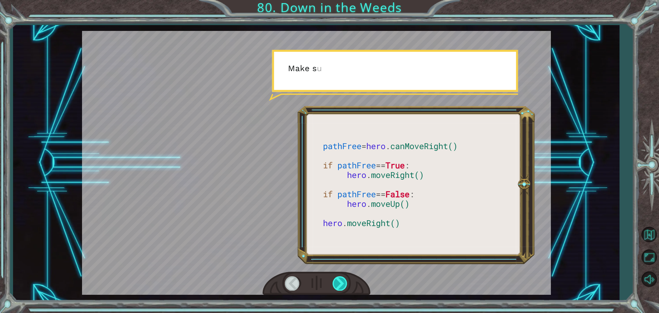
click at [341, 282] on div at bounding box center [339, 283] width 15 height 14
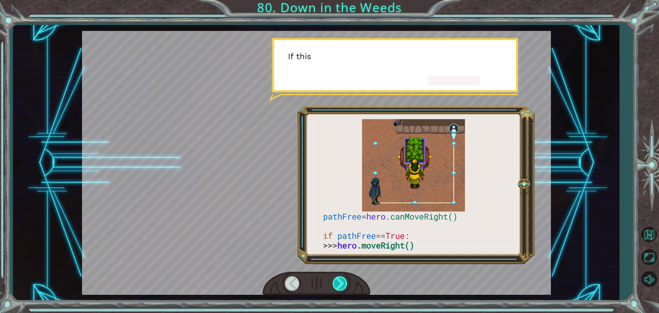
click at [341, 282] on div at bounding box center [339, 283] width 15 height 14
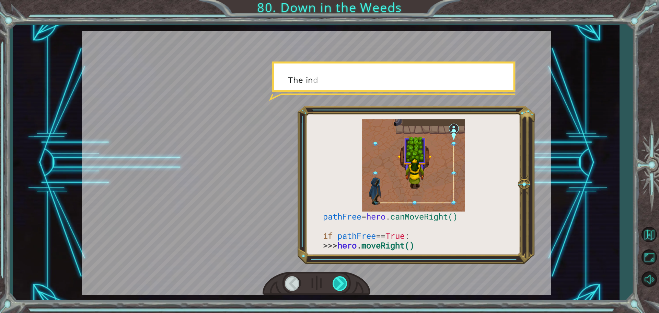
click at [341, 282] on div at bounding box center [339, 283] width 15 height 14
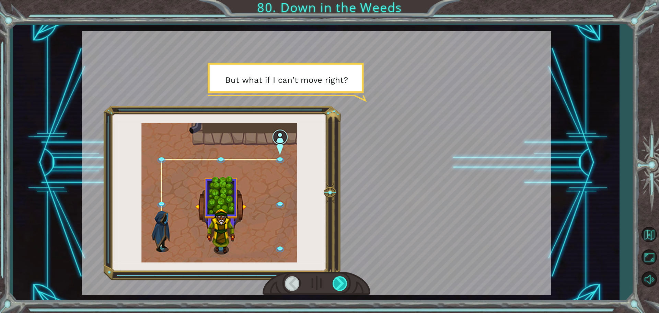
click at [342, 279] on div at bounding box center [339, 283] width 15 height 14
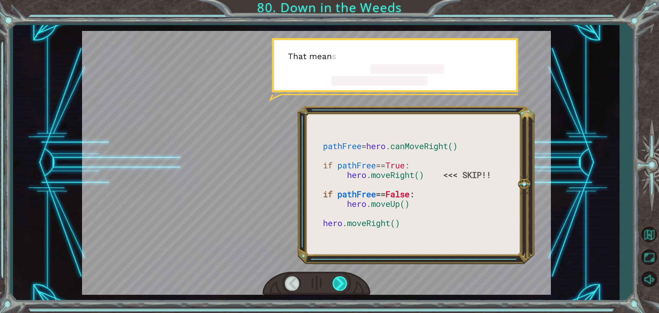
click at [342, 279] on div at bounding box center [339, 283] width 15 height 14
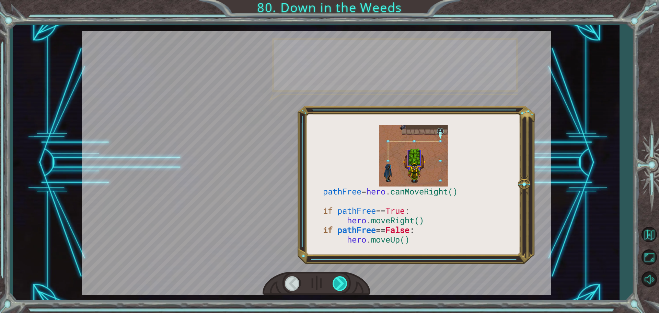
click at [341, 278] on div at bounding box center [339, 283] width 15 height 14
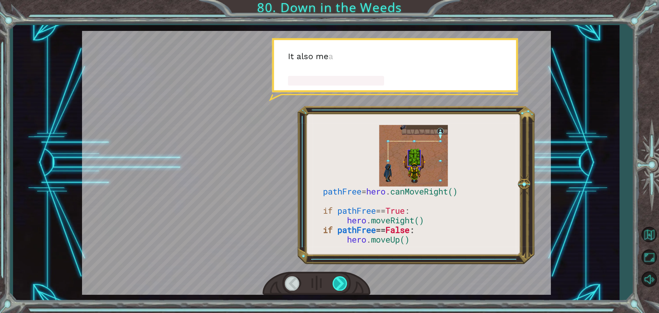
click at [341, 278] on div at bounding box center [339, 283] width 15 height 14
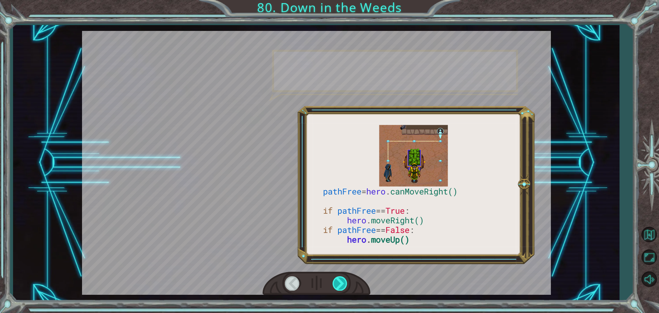
click at [343, 279] on div at bounding box center [339, 283] width 15 height 14
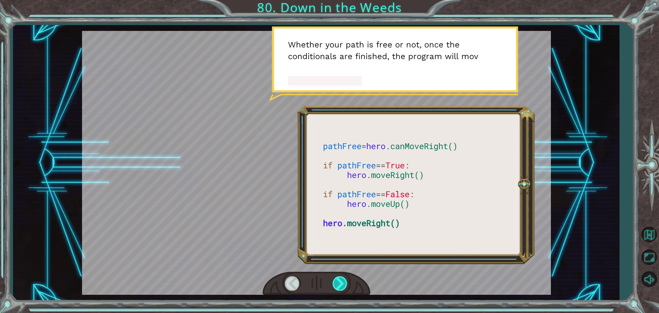
click at [343, 279] on div at bounding box center [339, 283] width 15 height 14
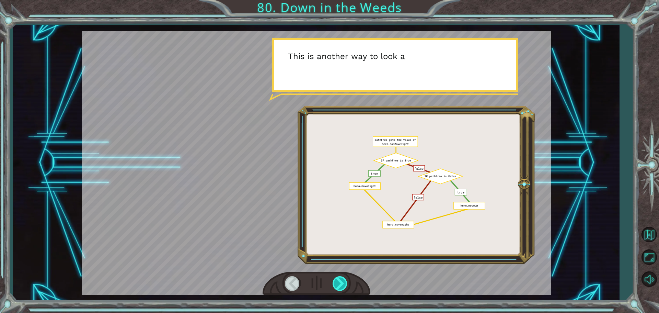
click at [343, 279] on div at bounding box center [339, 283] width 15 height 14
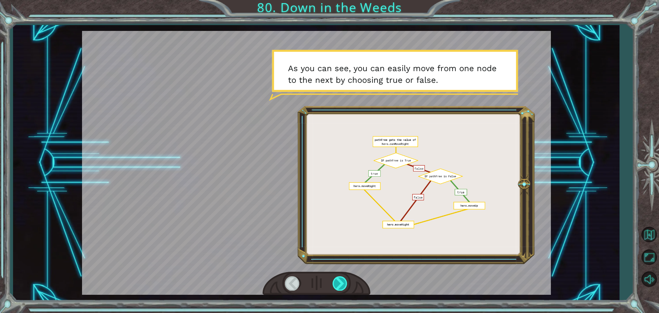
click at [343, 279] on div at bounding box center [339, 283] width 15 height 14
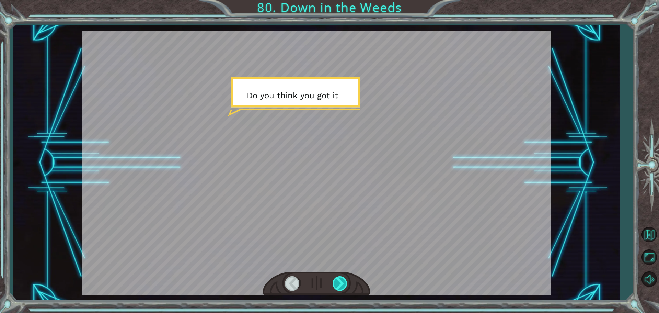
click at [343, 279] on div at bounding box center [339, 283] width 15 height 14
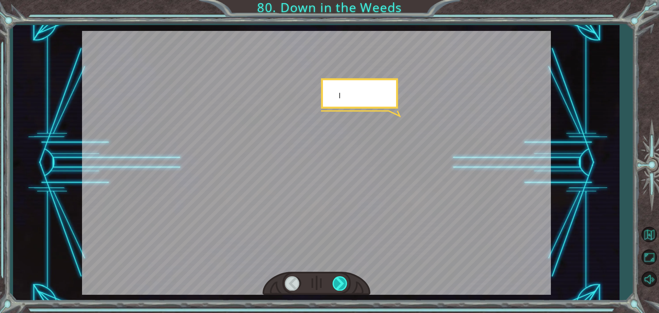
click at [343, 279] on div at bounding box center [339, 283] width 15 height 14
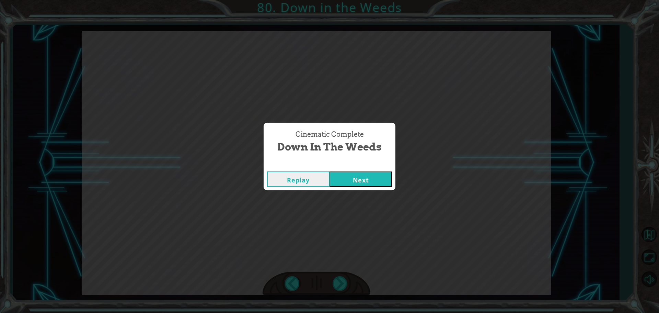
click at [368, 182] on button "Next" at bounding box center [360, 178] width 62 height 15
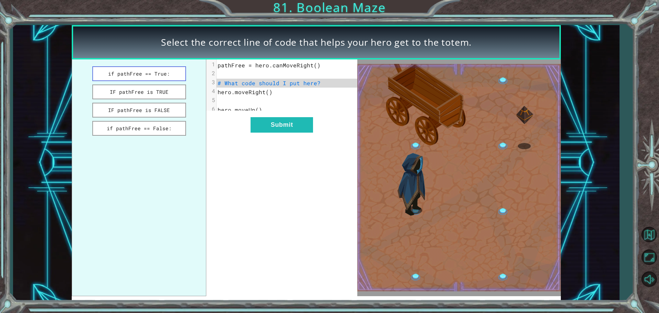
click at [150, 78] on button "if pathFree == True:" at bounding box center [139, 73] width 94 height 15
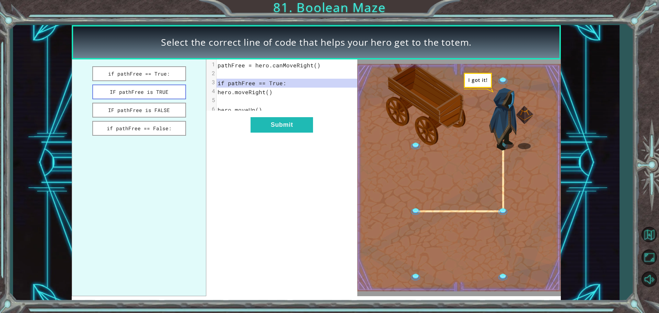
click at [152, 96] on button "IF pathFree is TRUE" at bounding box center [139, 91] width 94 height 15
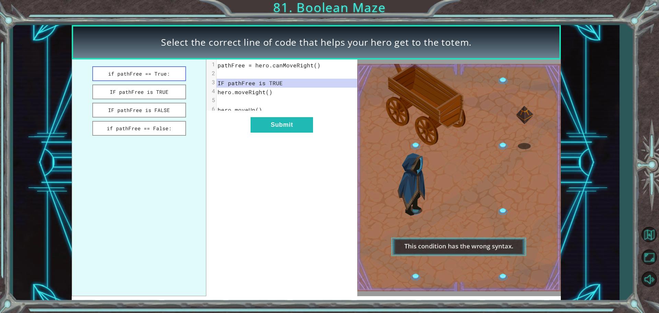
click at [155, 79] on button "if pathFree == True:" at bounding box center [139, 73] width 94 height 15
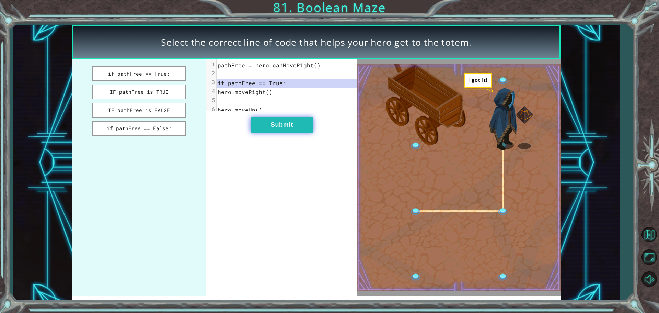
click at [270, 124] on button "Submit" at bounding box center [281, 124] width 62 height 15
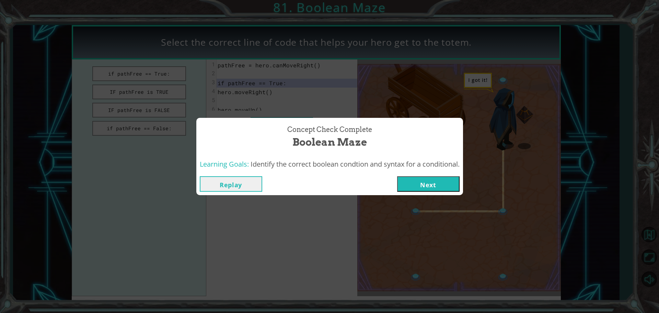
click at [437, 178] on button "Next" at bounding box center [428, 183] width 62 height 15
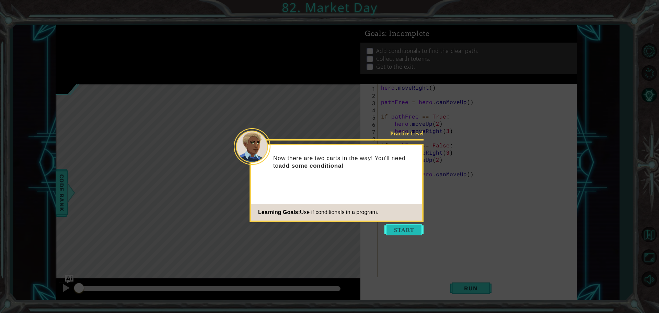
click at [414, 226] on button "Start" at bounding box center [403, 229] width 39 height 11
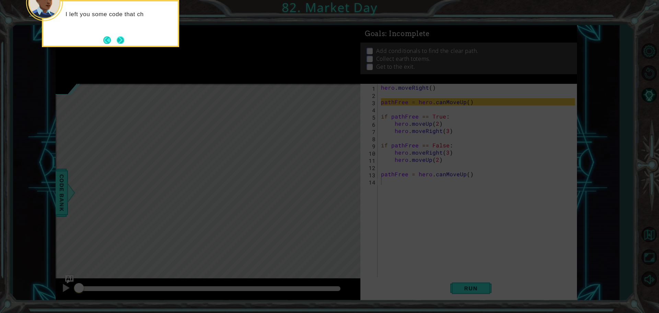
click at [118, 40] on button "Next" at bounding box center [120, 40] width 8 height 8
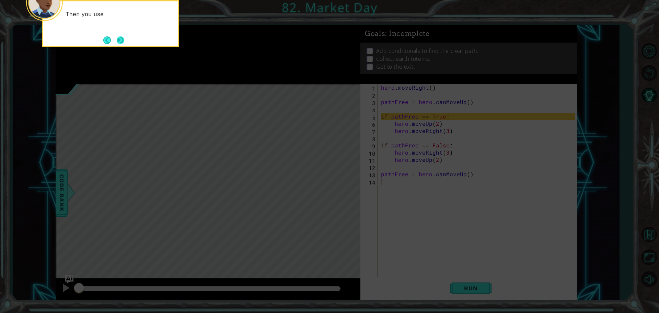
click at [121, 37] on button "Next" at bounding box center [120, 40] width 8 height 8
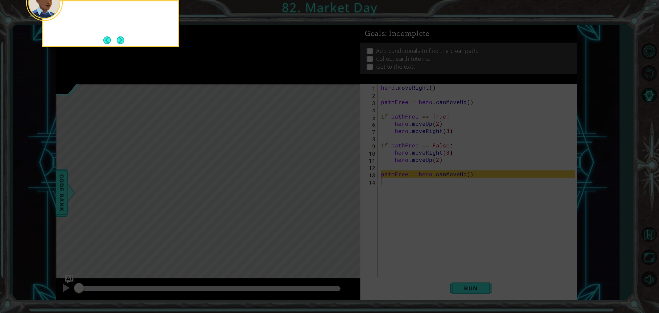
click at [121, 37] on button "Next" at bounding box center [121, 40] width 10 height 10
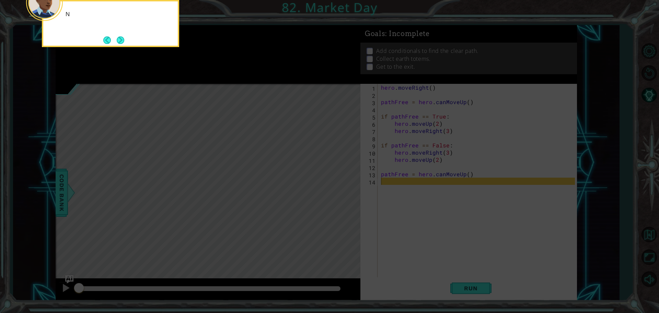
click at [121, 37] on button "Next" at bounding box center [120, 39] width 9 height 9
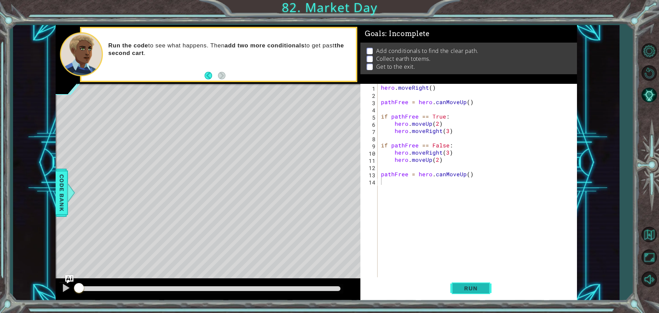
click at [462, 288] on span "Run" at bounding box center [470, 287] width 27 height 7
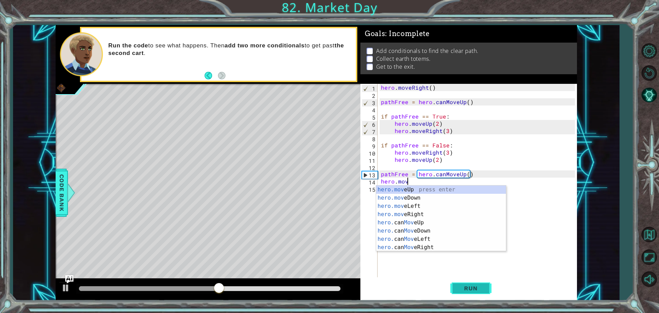
scroll to position [0, 1]
click at [440, 190] on div "hero.move Up press enter hero.move Down press enter hero.move Left press enter …" at bounding box center [441, 226] width 130 height 82
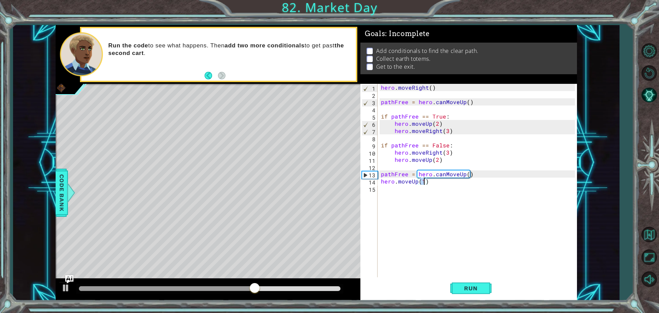
type textarea "hero.moveUp(2)"
click at [393, 196] on div "hero . moveRight ( ) pathFree = hero . canMoveUp ( ) if pathFree == True : hero…" at bounding box center [478, 188] width 199 height 209
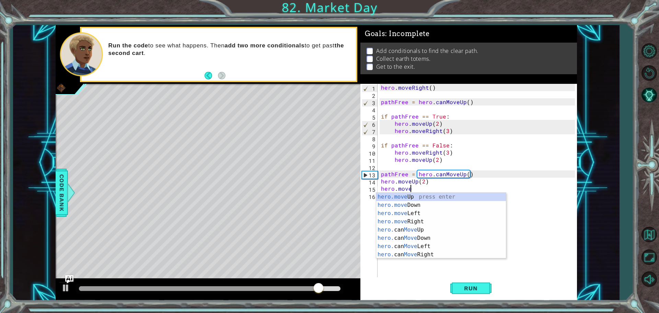
scroll to position [0, 1]
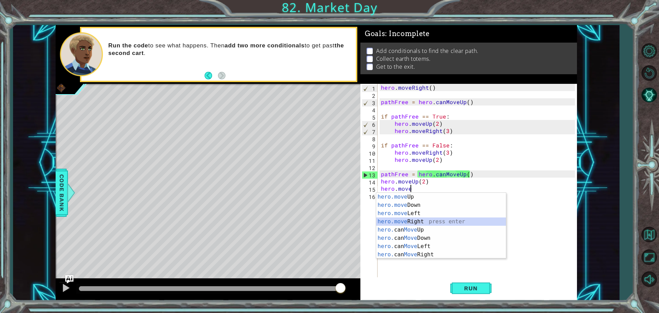
click at [436, 217] on div "hero.move Up press enter hero.move Down press enter hero.move Left press enter …" at bounding box center [441, 233] width 130 height 82
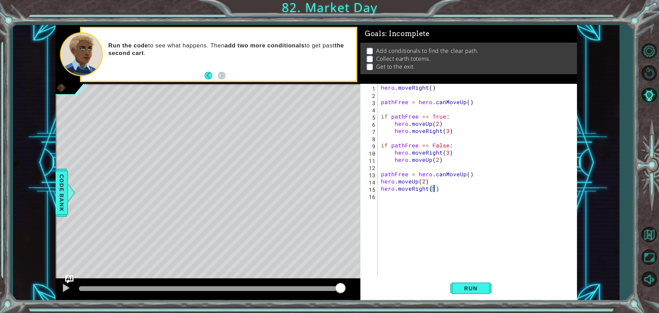
scroll to position [0, 3]
type textarea "hero.moveRight(3)"
click at [479, 286] on span "Run" at bounding box center [470, 287] width 27 height 7
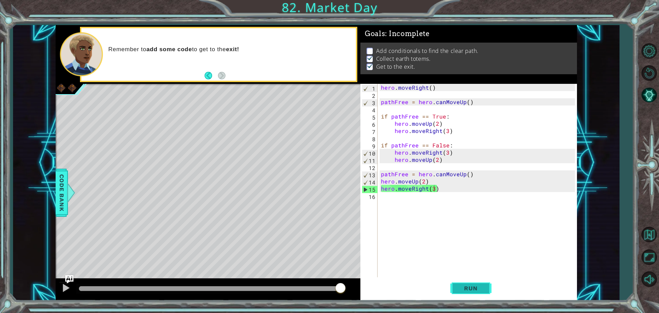
drag, startPoint x: 470, startPoint y: 285, endPoint x: 461, endPoint y: 289, distance: 10.0
click at [467, 300] on div "hero.moveRight(3) 1 2 3 4 5 6 7 8 9 10 11 12 13 14 15 16 hero . moveRight ( ) p…" at bounding box center [468, 192] width 216 height 216
click at [73, 275] on img "Ask AI" at bounding box center [69, 278] width 9 height 9
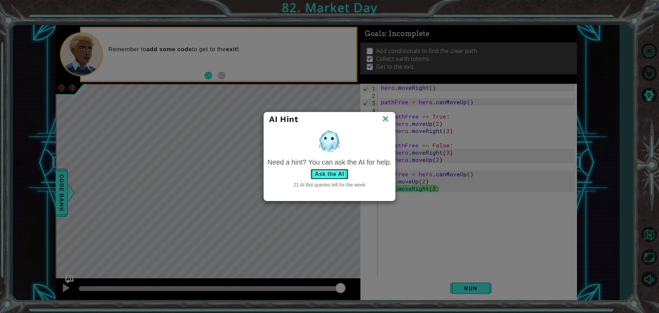
click at [317, 178] on button "Ask the AI" at bounding box center [329, 173] width 38 height 11
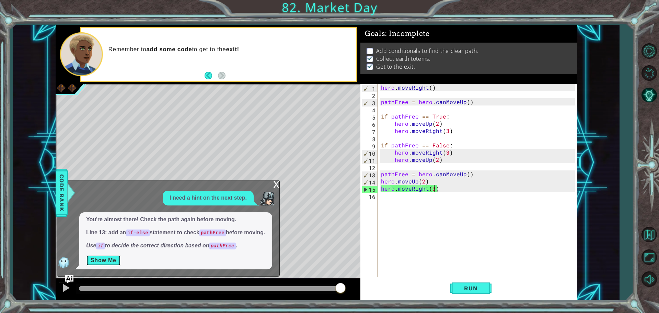
click at [99, 258] on button "Show Me" at bounding box center [103, 260] width 35 height 11
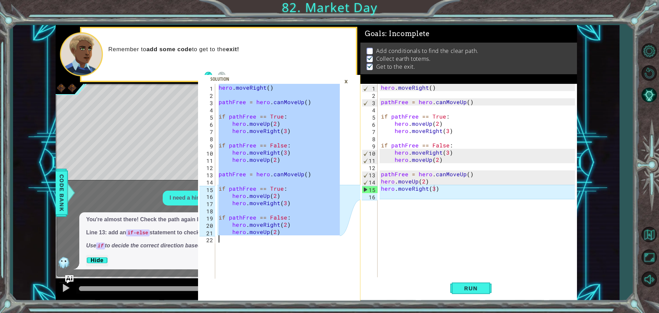
drag, startPoint x: 217, startPoint y: 89, endPoint x: 303, endPoint y: 255, distance: 186.3
click at [303, 255] on div "hero . moveRight ( ) pathFree = hero . canMoveUp ( ) if pathFree == True : hero…" at bounding box center [278, 181] width 122 height 195
type textarea "hero.moveUp(2)"
drag, startPoint x: 375, startPoint y: 88, endPoint x: 402, endPoint y: 83, distance: 27.5
click at [471, 142] on div "hero.moveRight(3) 1 2 3 4 5 6 7 8 9 10 11 12 13 14 15 16 hero . moveRight ( ) p…" at bounding box center [467, 181] width 214 height 195
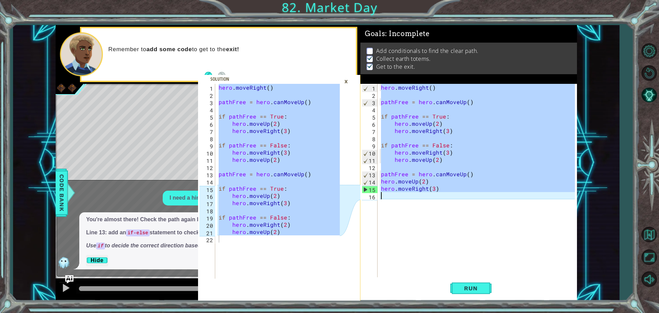
drag, startPoint x: 380, startPoint y: 85, endPoint x: 549, endPoint y: 213, distance: 211.4
click at [549, 213] on div "hero . moveRight ( ) pathFree = hero . canMoveUp ( ) if pathFree == True : hero…" at bounding box center [478, 188] width 199 height 209
type textarea "hero.moveRight(3)"
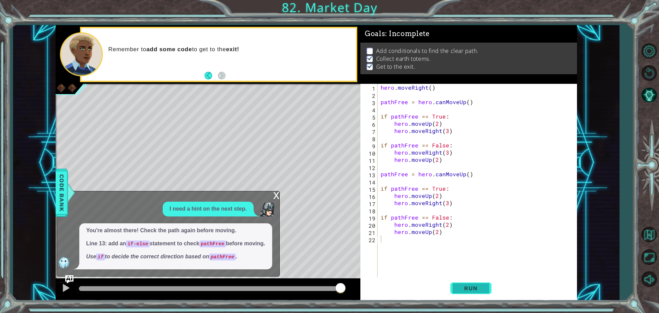
click at [472, 284] on span "Run" at bounding box center [470, 287] width 27 height 7
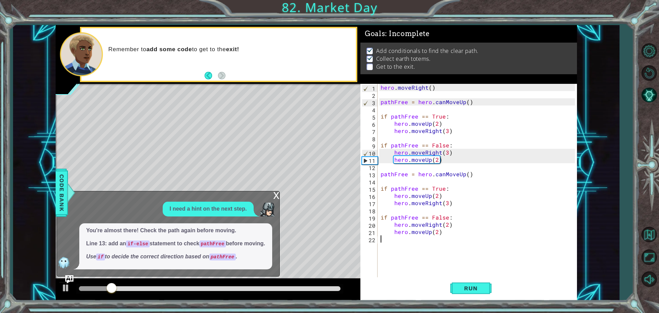
click at [276, 192] on div "x" at bounding box center [276, 194] width 6 height 7
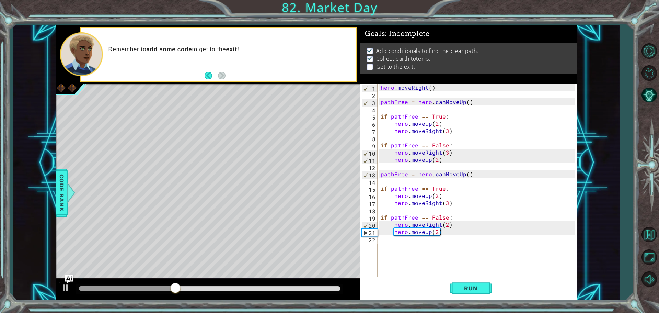
click at [411, 238] on div "hero . moveRight ( ) pathFree = hero . canMoveUp ( ) if pathFree == True : hero…" at bounding box center [478, 188] width 199 height 209
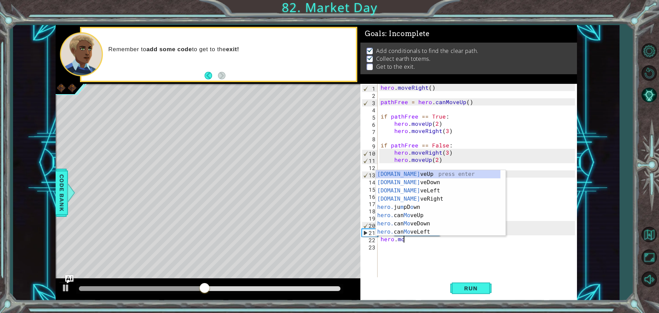
scroll to position [0, 1]
type textarea "hero.move"
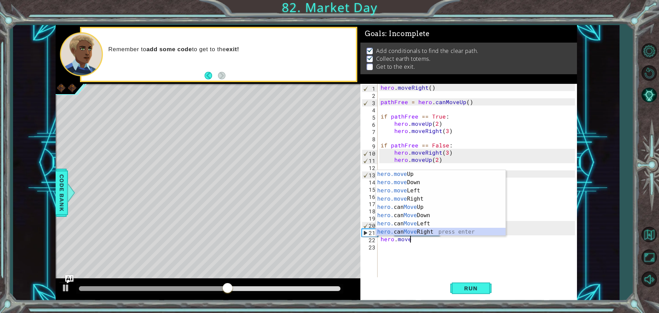
click at [437, 229] on div "hero.move Up press enter hero.move Down press enter hero.move Left press enter …" at bounding box center [441, 211] width 130 height 82
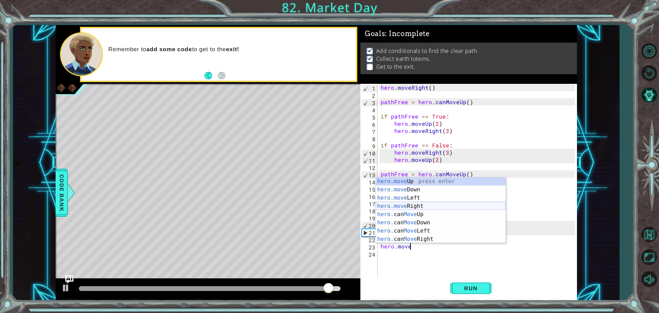
click at [422, 206] on div "hero.move Up press enter hero.move Down press enter hero.move Left press enter …" at bounding box center [441, 218] width 130 height 82
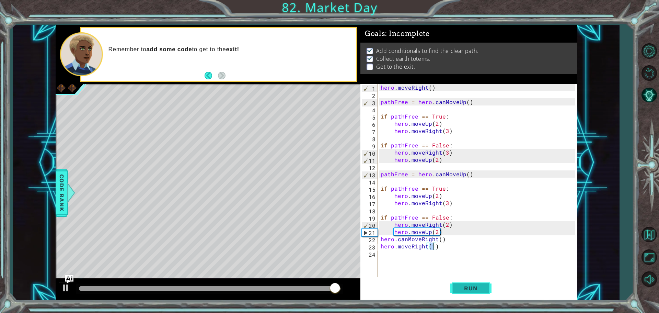
type textarea "hero.moveRight(1)"
click at [480, 282] on button "Run" at bounding box center [470, 288] width 41 height 22
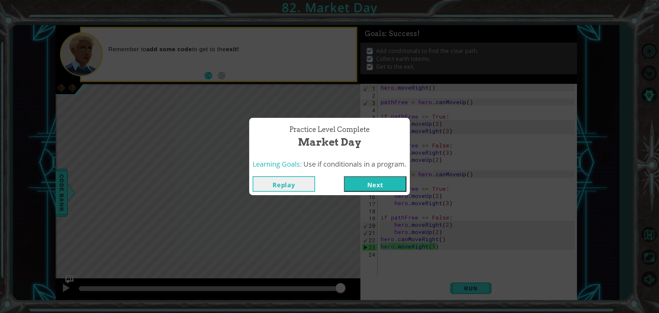
click at [367, 183] on button "Next" at bounding box center [375, 183] width 62 height 15
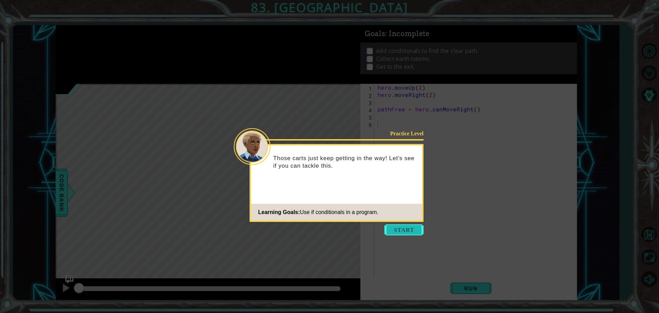
click at [414, 232] on button "Start" at bounding box center [403, 229] width 39 height 11
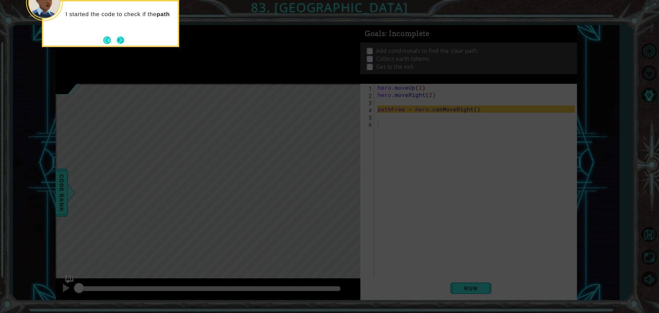
click at [121, 35] on button "Next" at bounding box center [120, 39] width 9 height 9
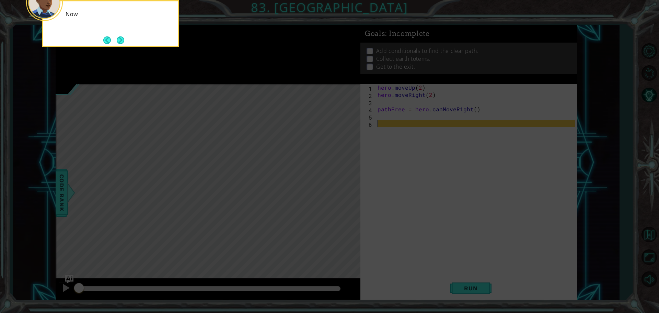
click at [121, 35] on button "Next" at bounding box center [120, 40] width 12 height 12
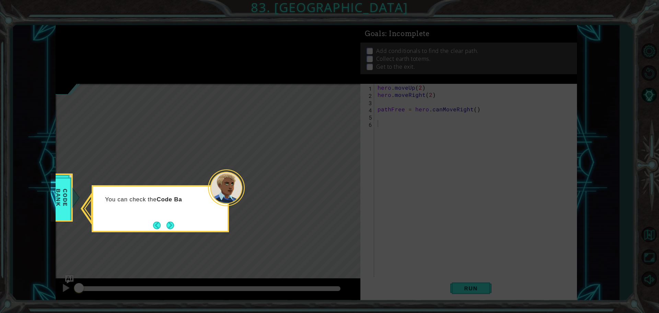
click at [175, 217] on div "You can check the Code Ba" at bounding box center [160, 208] width 137 height 47
click at [168, 224] on button "Next" at bounding box center [170, 225] width 8 height 8
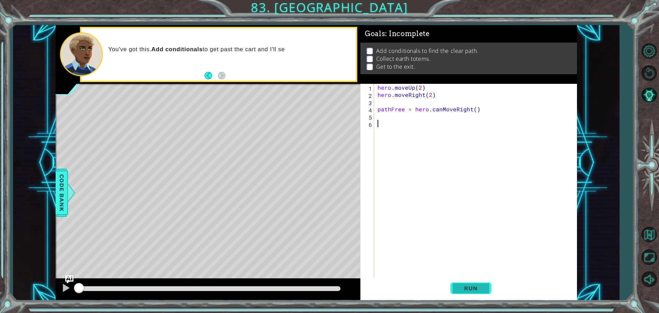
click at [461, 284] on button "Run" at bounding box center [470, 288] width 41 height 22
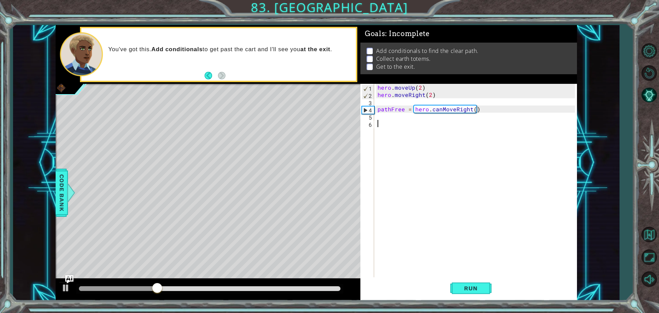
click at [388, 123] on div "hero . moveUp ( 2 ) hero . moveRight ( 2 ) pathFree = hero . canMoveRight ( )" at bounding box center [477, 188] width 202 height 209
click at [387, 119] on div "hero . moveUp ( 2 ) hero . moveRight ( 2 ) pathFree = hero . canMoveRight ( )" at bounding box center [477, 188] width 202 height 209
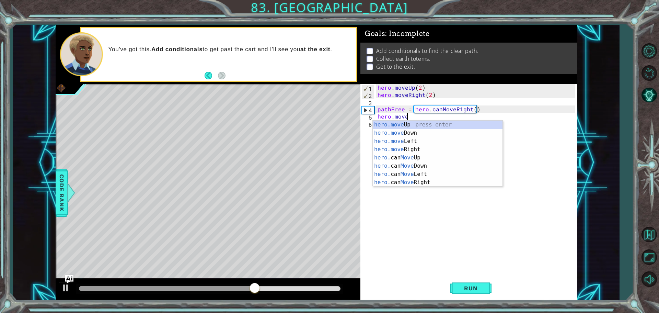
scroll to position [0, 1]
click at [395, 120] on div "hero.move Up press enter hero.move Down press enter hero.move Left press enter …" at bounding box center [438, 161] width 130 height 82
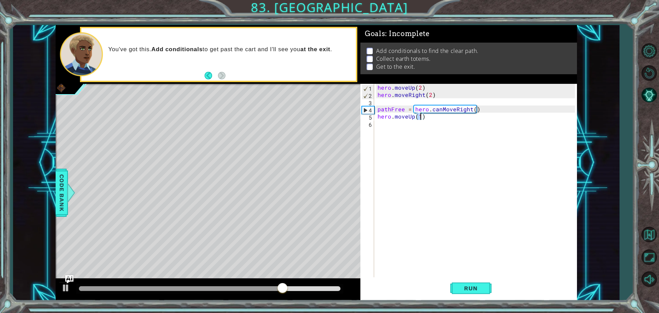
type textarea "hero.moveUp(2)"
click at [404, 132] on div "hero . moveUp ( 2 ) hero . moveRight ( 2 ) pathFree = hero . canMoveRight ( ) h…" at bounding box center [477, 188] width 202 height 209
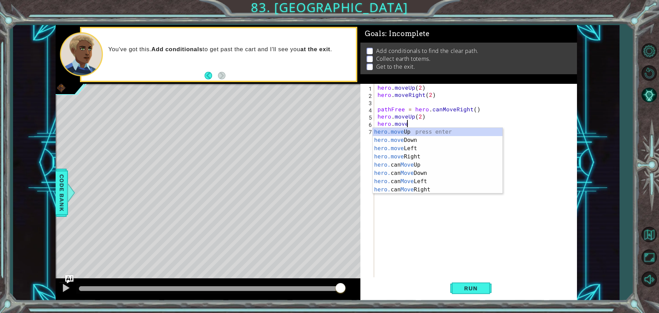
scroll to position [0, 2]
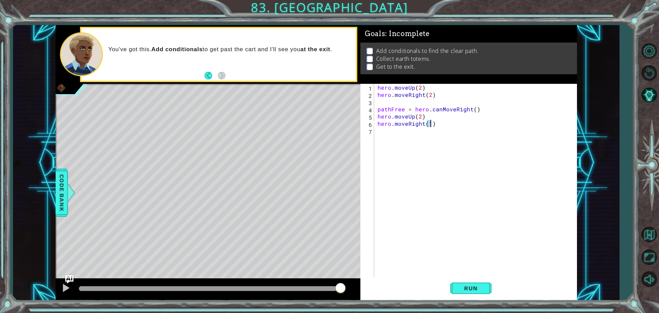
type textarea "hero.moveRight(2)"
click at [408, 137] on div "hero . moveUp ( 2 ) hero . moveRight ( 2 ) pathFree = hero . canMoveRight ( ) h…" at bounding box center [477, 188] width 202 height 209
type textarea "g"
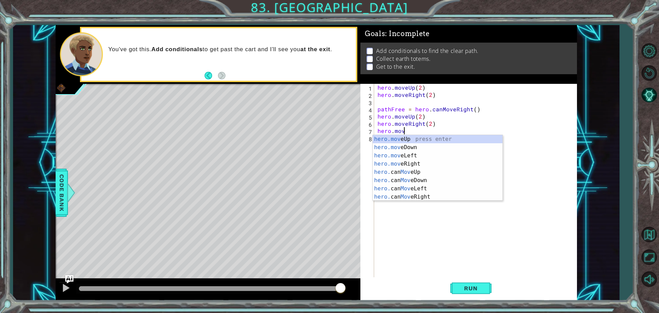
scroll to position [0, 1]
click at [413, 138] on div "hero.move Up press enter hero.move Down press enter hero.move Left press enter …" at bounding box center [438, 176] width 130 height 82
type textarea "hero.moveUp(1)"
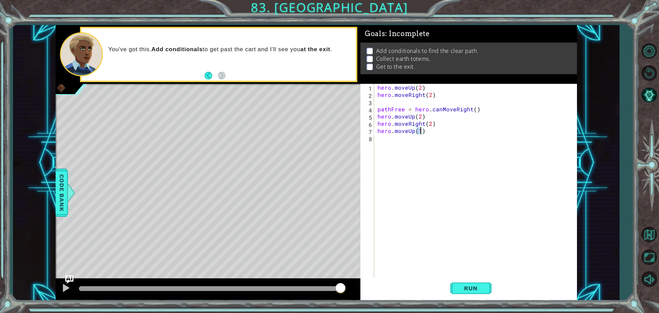
click at [408, 139] on div "hero . moveUp ( 2 ) hero . moveRight ( 2 ) pathFree = hero . canMoveRight ( ) h…" at bounding box center [477, 188] width 202 height 209
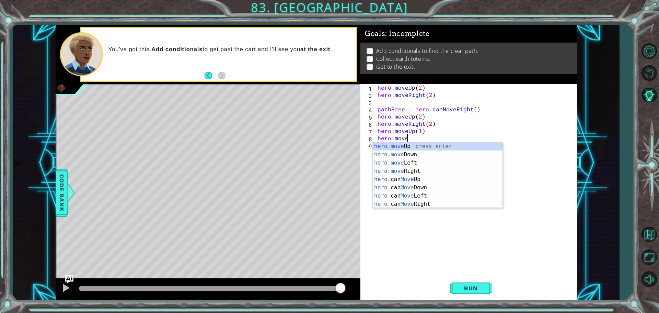
scroll to position [0, 2]
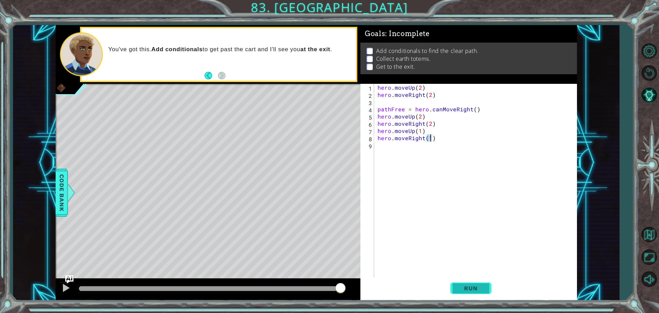
click at [477, 289] on span "Run" at bounding box center [470, 287] width 27 height 7
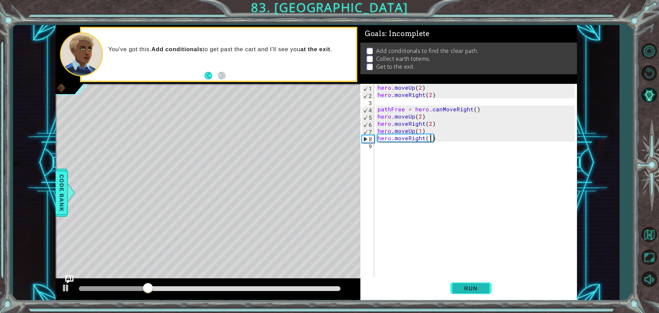
click at [469, 283] on button "Run" at bounding box center [470, 288] width 41 height 22
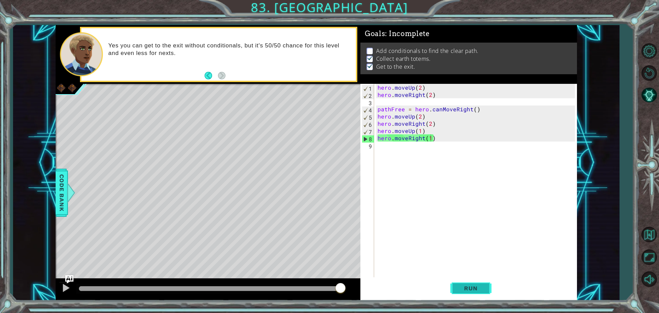
click at [479, 284] on button "Run" at bounding box center [470, 288] width 41 height 22
click at [478, 284] on button "Run" at bounding box center [470, 288] width 41 height 22
click at [483, 288] on span "Run" at bounding box center [470, 287] width 27 height 7
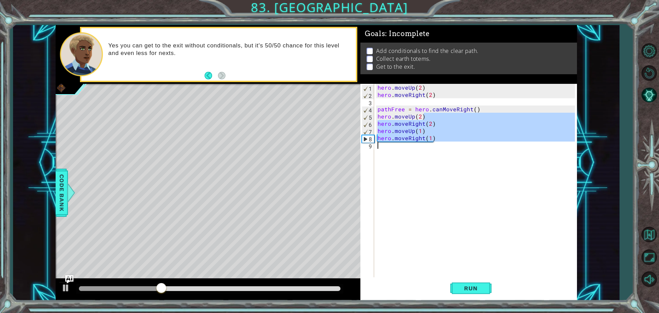
drag, startPoint x: 427, startPoint y: 118, endPoint x: 381, endPoint y: 152, distance: 57.2
click at [381, 152] on div "hero . moveUp ( 2 ) hero . moveRight ( 2 ) pathFree = hero . canMoveRight ( ) h…" at bounding box center [477, 188] width 202 height 209
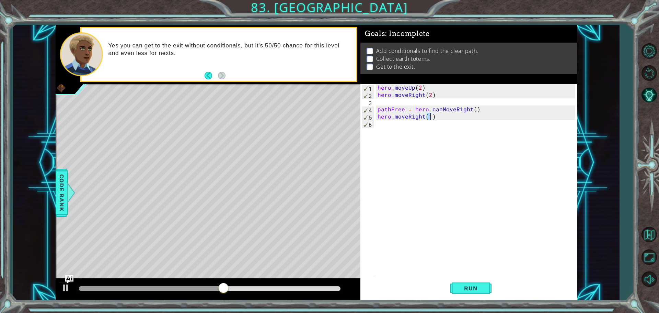
type textarea "hero.moveRight(2)"
click at [390, 132] on div "hero . moveUp ( 2 ) hero . moveRight ( 2 ) pathFree = hero . canMoveRight ( ) h…" at bounding box center [477, 188] width 202 height 209
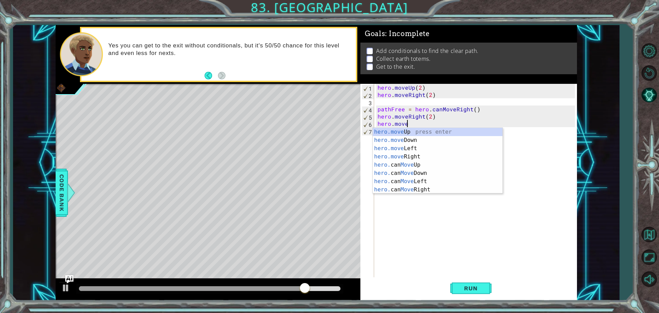
scroll to position [0, 2]
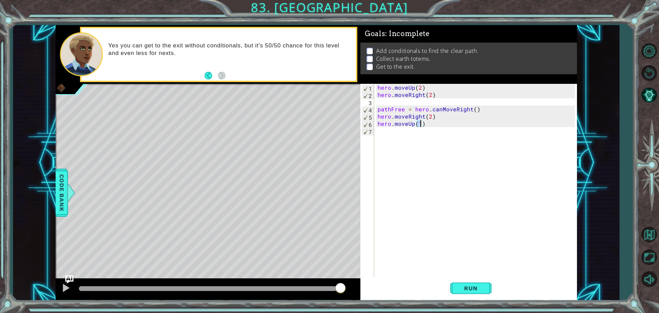
type textarea "hero.moveUp(3)"
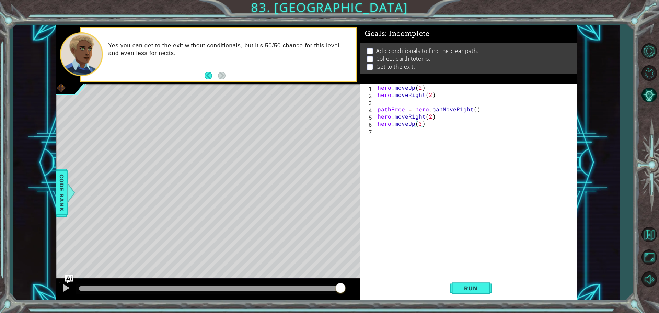
click at [385, 134] on div "hero . moveUp ( 2 ) hero . moveRight ( 2 ) pathFree = hero . canMoveRight ( ) h…" at bounding box center [477, 188] width 202 height 209
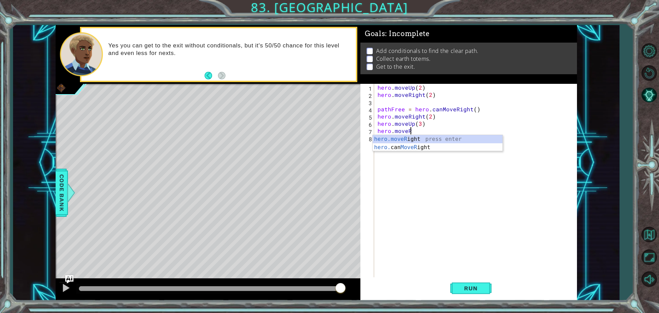
scroll to position [0, 2]
click at [389, 140] on div "hero.moveR ight press enter hero. can MoveR ight press enter" at bounding box center [438, 151] width 130 height 33
type textarea "hero.moveRight(1)"
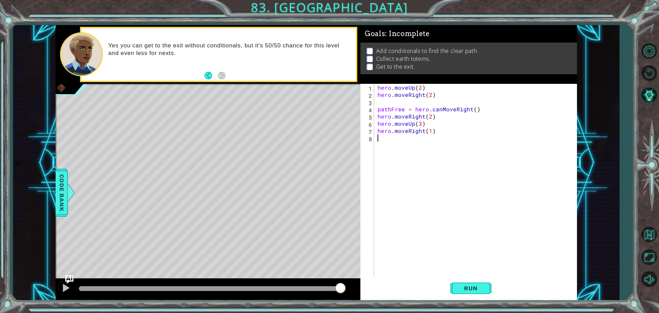
click at [392, 139] on div "hero . moveUp ( 2 ) hero . moveRight ( 2 ) pathFree = hero . canMoveRight ( ) h…" at bounding box center [477, 188] width 202 height 209
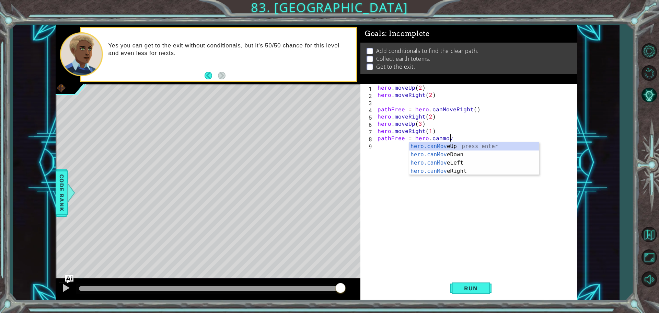
scroll to position [0, 4]
type textarea "pathFree = hero.canmove"
click at [430, 168] on div "hero.canMove Up press enter hero.canMove Down press enter hero.canMove Left pre…" at bounding box center [474, 166] width 130 height 49
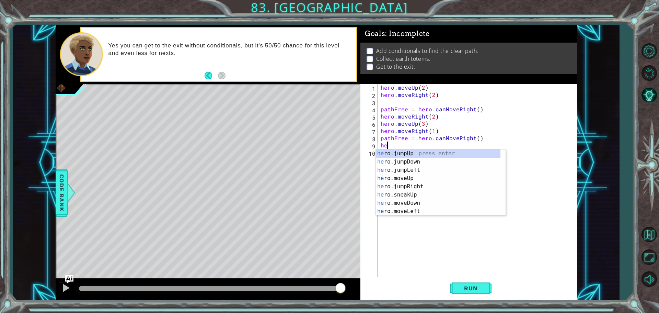
scroll to position [0, 0]
type textarea "h"
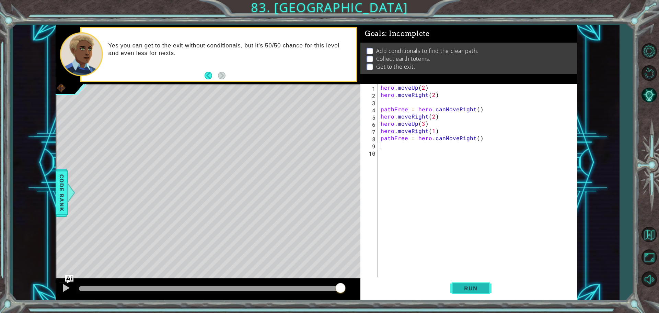
click at [461, 293] on button "Run" at bounding box center [470, 288] width 41 height 22
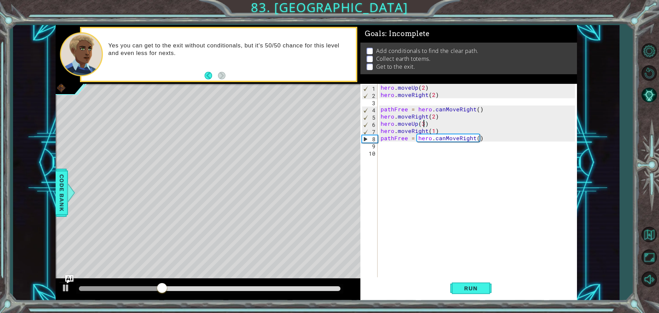
click at [423, 126] on div "hero . moveUp ( 2 ) hero . moveRight ( 2 ) pathFree = hero . canMoveRight ( ) h…" at bounding box center [478, 188] width 199 height 209
click at [466, 286] on span "Run" at bounding box center [470, 287] width 27 height 7
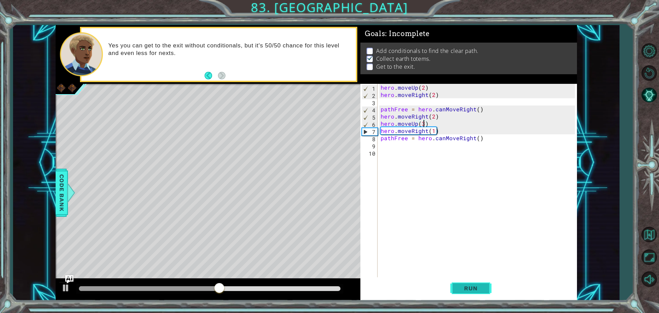
type textarea "hero.moveUp(3)"
click at [478, 285] on span "Run" at bounding box center [470, 287] width 27 height 7
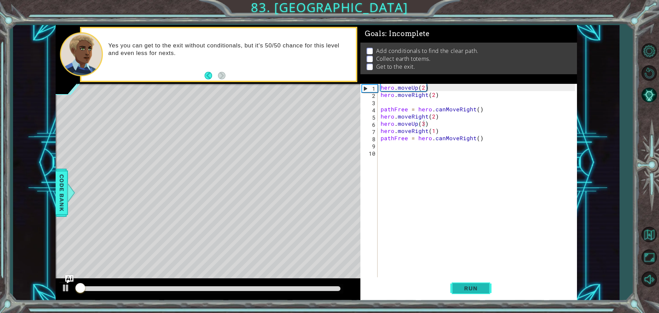
click at [478, 285] on span "Run" at bounding box center [470, 287] width 27 height 7
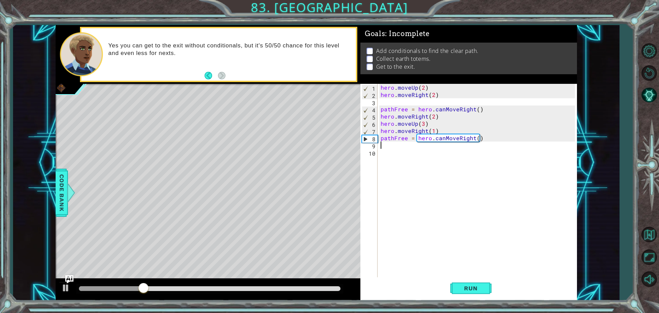
click at [383, 147] on div "hero . moveUp ( 2 ) hero . moveRight ( 2 ) pathFree = hero . canMoveRight ( ) h…" at bounding box center [478, 188] width 199 height 209
click at [67, 275] on img "Ask AI" at bounding box center [69, 278] width 9 height 9
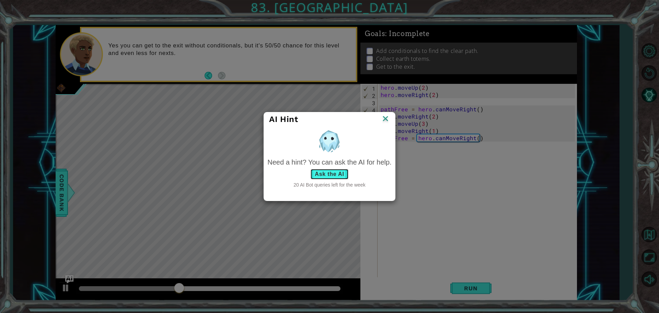
click at [325, 174] on button "Ask the AI" at bounding box center [329, 173] width 38 height 11
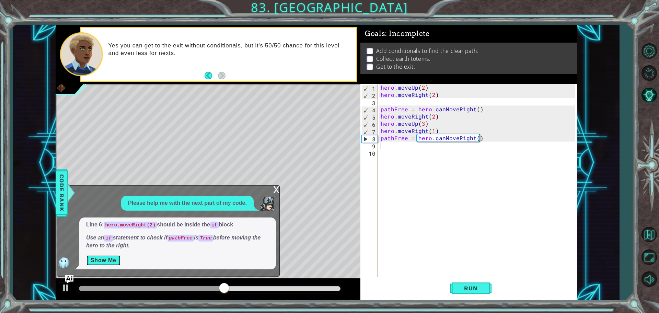
click at [115, 261] on button "Show Me" at bounding box center [103, 260] width 35 height 11
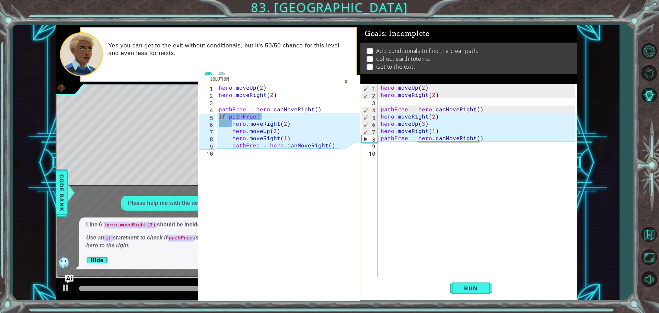
drag, startPoint x: 216, startPoint y: 87, endPoint x: 277, endPoint y: 117, distance: 67.8
click at [277, 117] on div "1 2 3 4 5 6 7 8 9 10 hero . moveUp ( 2 ) hero . moveRight ( 2 ) pathFree = hero…" at bounding box center [269, 181] width 142 height 195
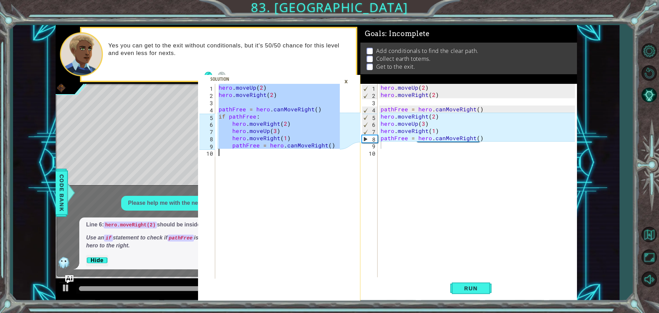
drag, startPoint x: 219, startPoint y: 87, endPoint x: 357, endPoint y: 165, distance: 158.7
click at [357, 165] on div "hero.moveUp(2) 1 2 3 4 5 6 7 8 9 10 hero . moveUp ( 2 ) hero . moveRight ( 2 ) …" at bounding box center [279, 192] width 162 height 216
type textarea "pathFree = hero.canMoveRight()"
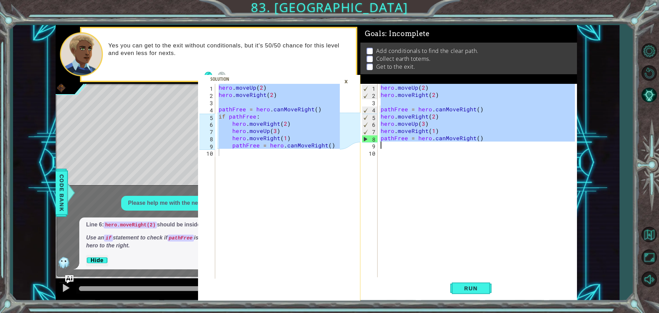
drag, startPoint x: 380, startPoint y: 87, endPoint x: 508, endPoint y: 144, distance: 139.8
click at [508, 144] on div "hero . moveUp ( 2 ) hero . moveRight ( 2 ) pathFree = hero . canMoveRight ( ) h…" at bounding box center [478, 188] width 199 height 209
type textarea "pathFree = hero.canMoveRight()"
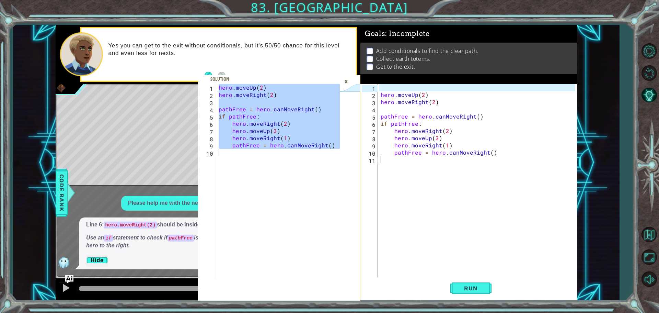
click at [348, 81] on div "×" at bounding box center [346, 81] width 11 height 12
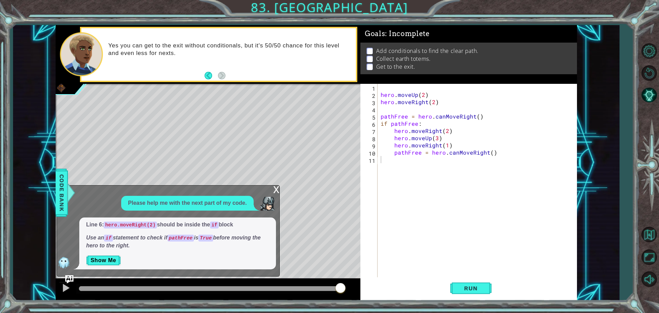
click at [275, 184] on div "Level Map" at bounding box center [214, 185] width 317 height 202
click at [275, 186] on div "x" at bounding box center [276, 188] width 6 height 7
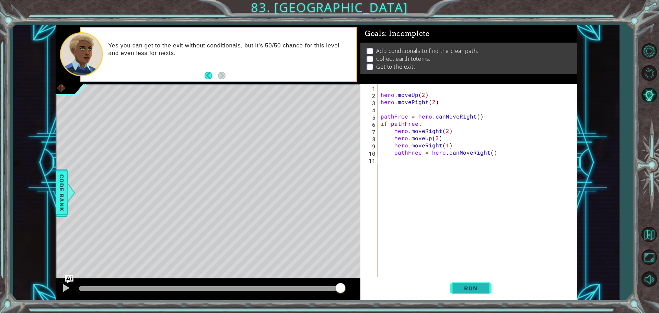
click at [483, 285] on span "Run" at bounding box center [470, 287] width 27 height 7
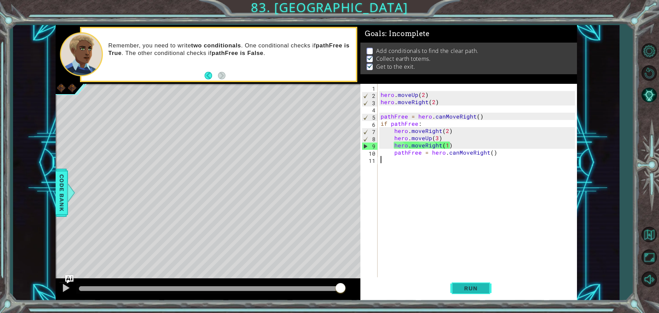
click at [475, 292] on button "Run" at bounding box center [470, 288] width 41 height 22
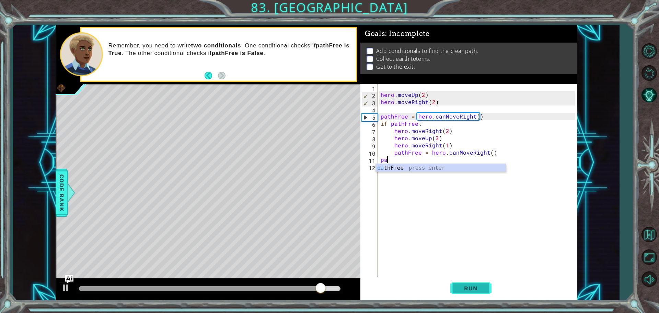
type textarea "p"
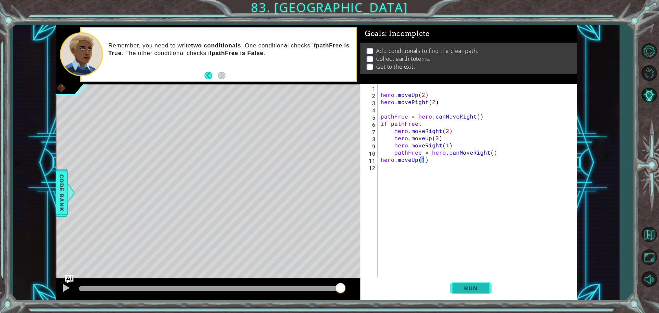
scroll to position [0, 2]
type textarea "hero.moveUp(2)"
click at [481, 283] on button "Run" at bounding box center [470, 288] width 41 height 22
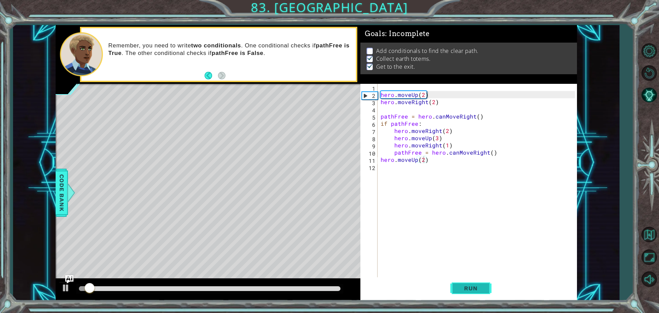
click at [481, 283] on button "Run" at bounding box center [470, 288] width 41 height 22
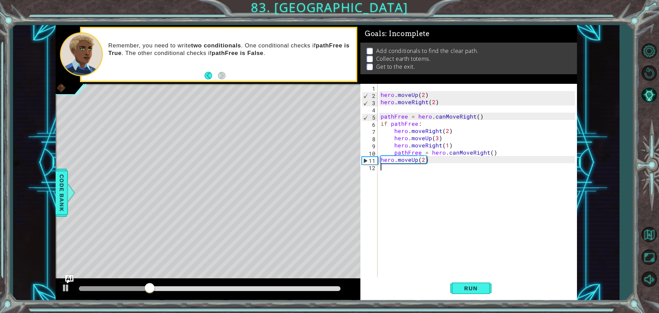
click at [400, 179] on div "hero . moveUp ( 2 ) hero . moveRight ( 2 ) pathFree = hero . canMoveRight ( ) i…" at bounding box center [478, 188] width 199 height 209
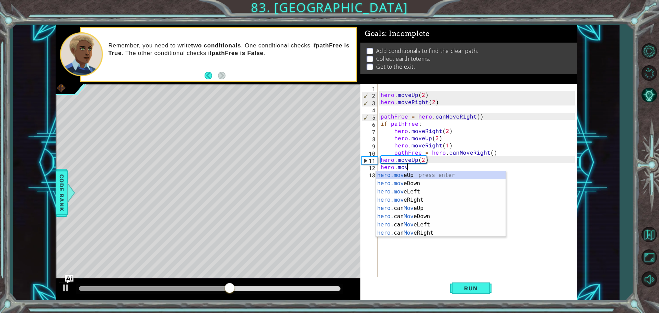
scroll to position [0, 1]
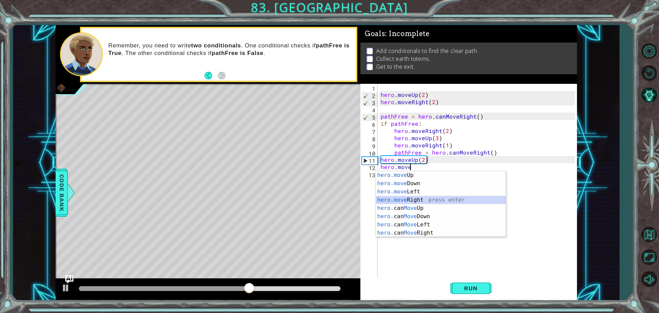
click at [404, 197] on div "hero.move Up press enter hero.move Down press enter hero.move Left press enter …" at bounding box center [441, 212] width 130 height 82
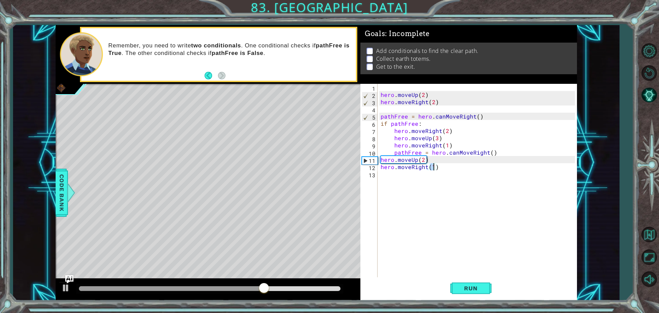
type textarea "hero.moveRight(2)"
click at [388, 176] on div "hero . moveUp ( 2 ) hero . moveRight ( 2 ) pathFree = hero . canMoveRight ( ) i…" at bounding box center [478, 188] width 199 height 209
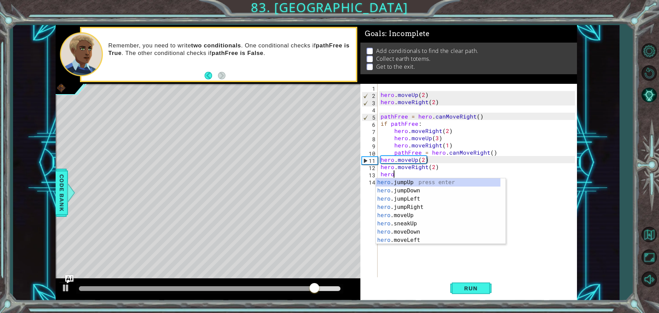
scroll to position [0, 1]
type textarea "hero.moveUp(1)"
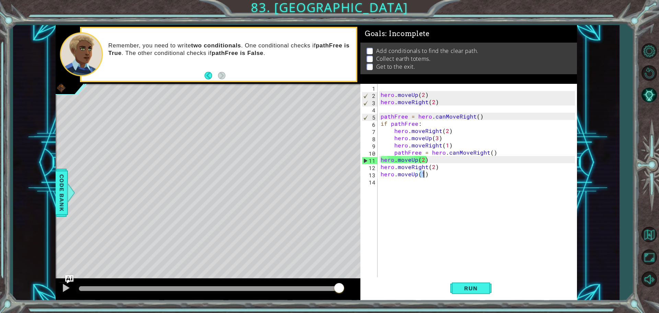
click at [387, 183] on div "hero . moveUp ( 2 ) hero . moveRight ( 2 ) pathFree = hero . canMoveRight ( ) i…" at bounding box center [478, 188] width 199 height 209
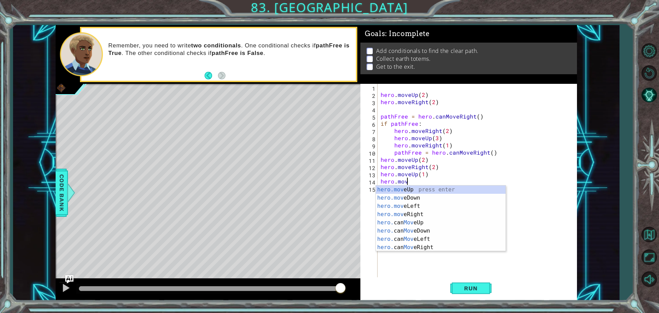
scroll to position [0, 1]
click at [389, 195] on div "hero.move Up press enter hero.move Down press enter hero.move Left press enter …" at bounding box center [441, 226] width 130 height 82
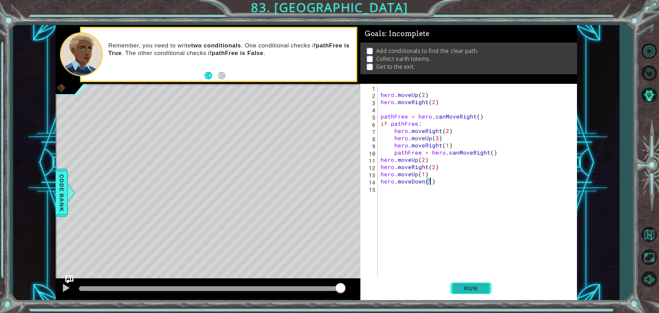
type textarea "hero.moveDown(1)"
click at [480, 286] on span "Run" at bounding box center [470, 287] width 27 height 7
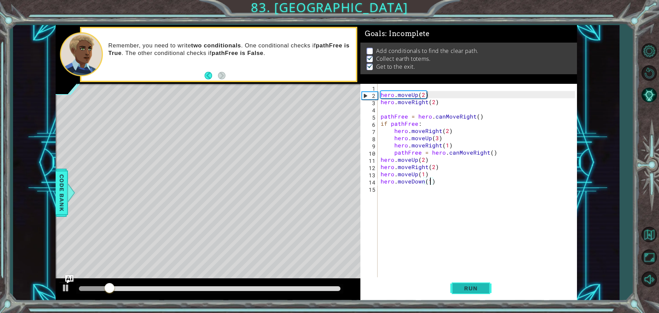
click at [484, 287] on span "Run" at bounding box center [470, 287] width 27 height 7
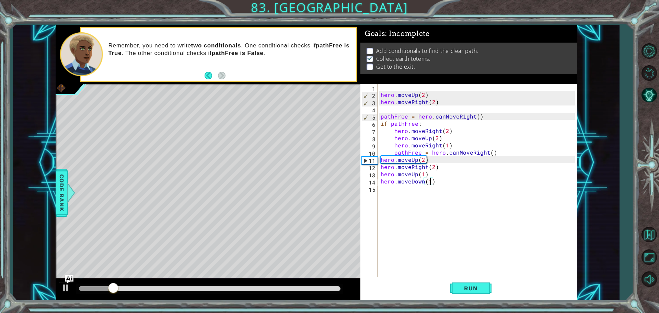
click at [422, 184] on div "hero . moveUp ( 2 ) hero . moveRight ( 2 ) pathFree = hero . canMoveRight ( ) i…" at bounding box center [478, 188] width 199 height 209
click at [425, 187] on div "hero . moveUp ( 2 ) hero . moveRight ( 2 ) pathFree = hero . canMoveRight ( ) i…" at bounding box center [478, 188] width 199 height 209
click at [423, 182] on div "hero . moveUp ( 2 ) hero . moveRight ( 2 ) pathFree = hero . canMoveRight ( ) i…" at bounding box center [478, 188] width 199 height 209
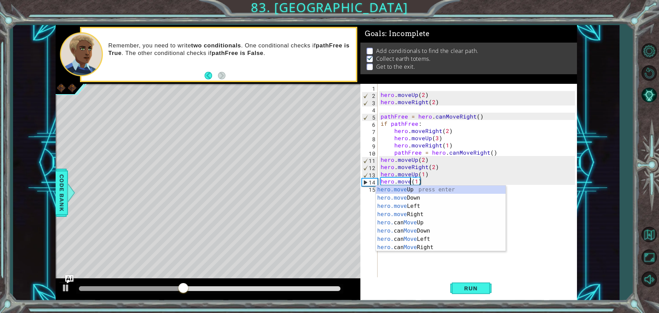
scroll to position [0, 2]
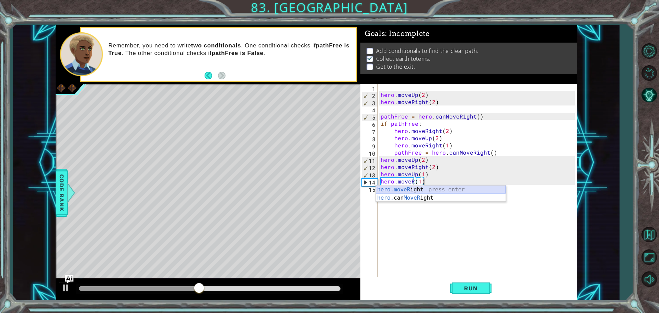
click at [424, 190] on div "hero.moveR ight press enter hero. can MoveR ight press enter" at bounding box center [441, 201] width 130 height 33
click at [436, 182] on div "hero . moveUp ( 2 ) hero . moveRight ( 2 ) pathFree = hero . canMoveRight ( ) i…" at bounding box center [478, 188] width 199 height 209
type textarea "hero.moveRight(1)"
click at [465, 281] on button "Run" at bounding box center [470, 288] width 41 height 22
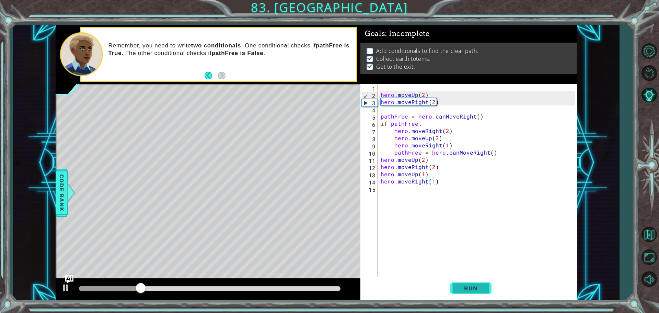
click at [472, 285] on span "Run" at bounding box center [470, 287] width 27 height 7
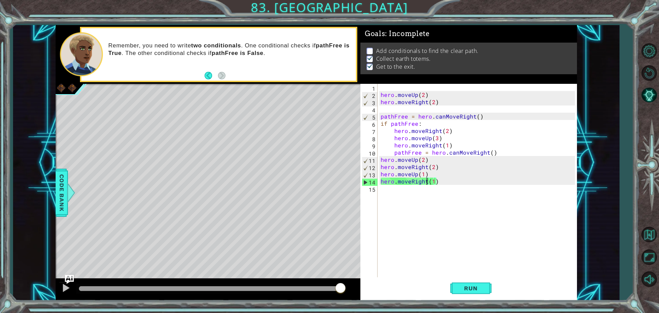
click at [71, 275] on img "Ask AI" at bounding box center [69, 278] width 9 height 9
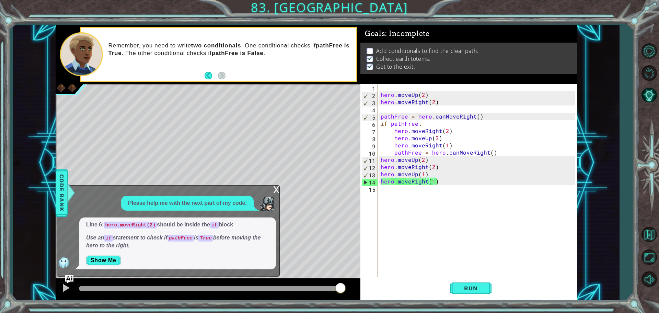
click at [277, 190] on div "x" at bounding box center [276, 188] width 6 height 7
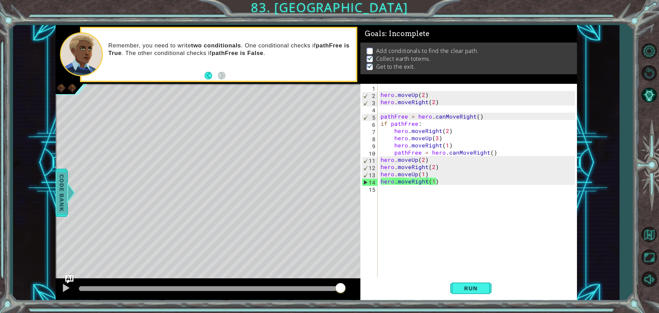
click at [62, 192] on span "Code Bank" at bounding box center [61, 193] width 11 height 42
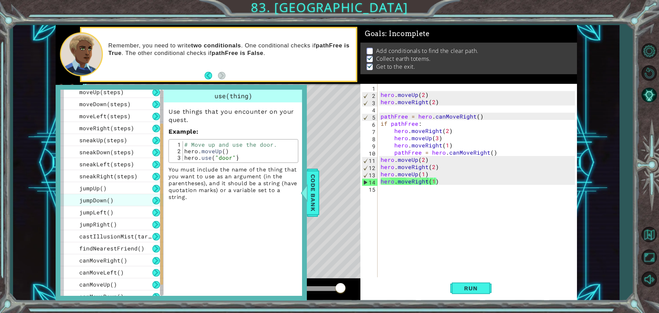
scroll to position [82, 0]
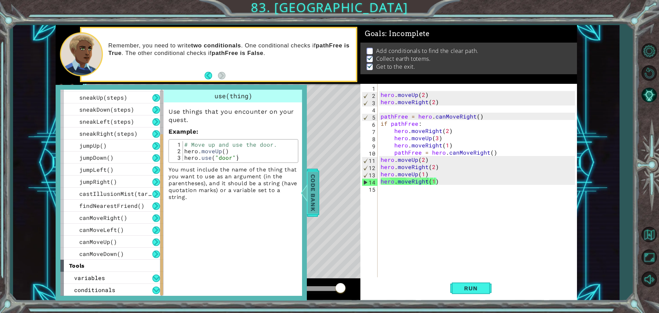
click at [309, 197] on span "Code Bank" at bounding box center [312, 193] width 11 height 42
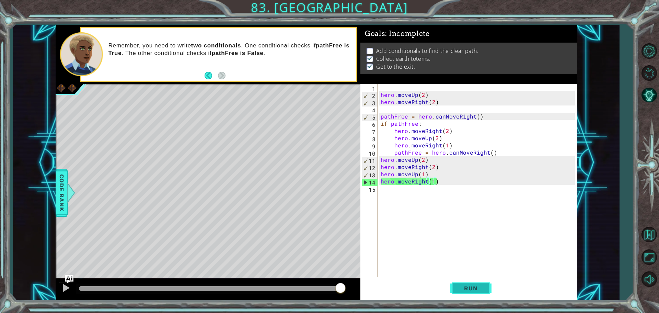
click at [469, 280] on button "Run" at bounding box center [470, 288] width 41 height 22
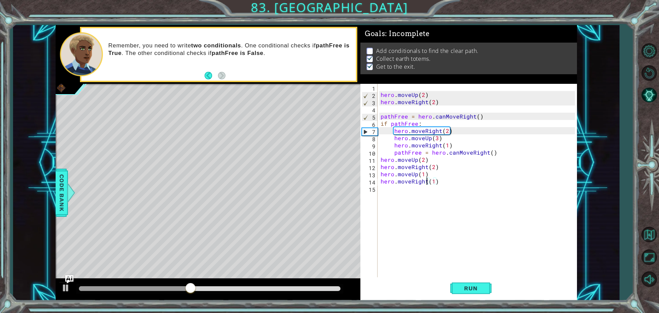
click at [471, 269] on div "hero . moveUp ( 2 ) hero . moveRight ( 2 ) pathFree = hero . canMoveRight ( ) i…" at bounding box center [478, 188] width 199 height 209
drag, startPoint x: 474, startPoint y: 285, endPoint x: 469, endPoint y: 279, distance: 8.5
click at [474, 287] on span "Run" at bounding box center [470, 287] width 27 height 7
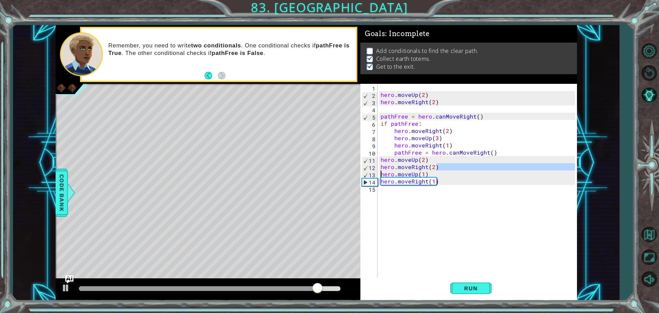
drag, startPoint x: 439, startPoint y: 169, endPoint x: 380, endPoint y: 171, distance: 58.7
click at [380, 171] on div "hero . moveUp ( 2 ) hero . moveRight ( 2 ) pathFree = hero . canMoveRight ( ) i…" at bounding box center [478, 188] width 199 height 209
click at [436, 166] on div "hero . moveUp ( 2 ) hero . moveRight ( 2 ) pathFree = hero . canMoveRight ( ) i…" at bounding box center [477, 181] width 196 height 195
type textarea "hero.moveRight(2)"
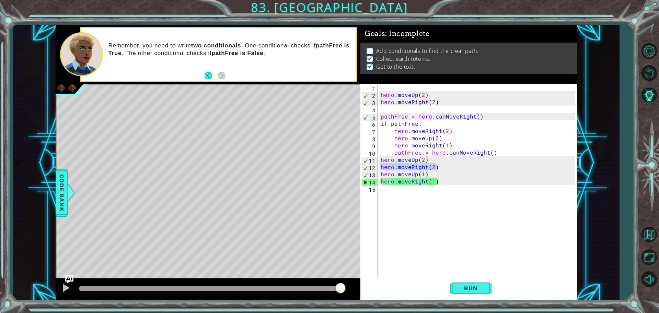
drag, startPoint x: 436, startPoint y: 166, endPoint x: 380, endPoint y: 165, distance: 56.3
click at [380, 165] on div "hero . moveUp ( 2 ) hero . moveRight ( 2 ) pathFree = hero . canMoveRight ( ) i…" at bounding box center [478, 188] width 199 height 209
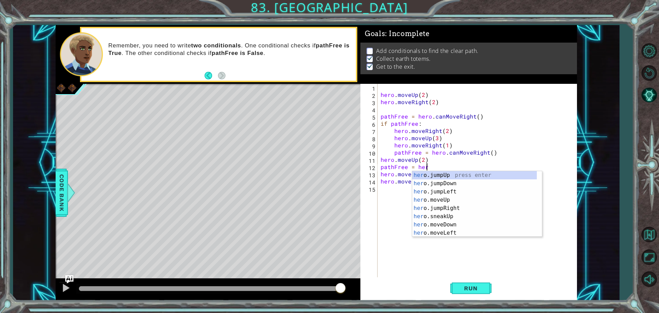
scroll to position [0, 3]
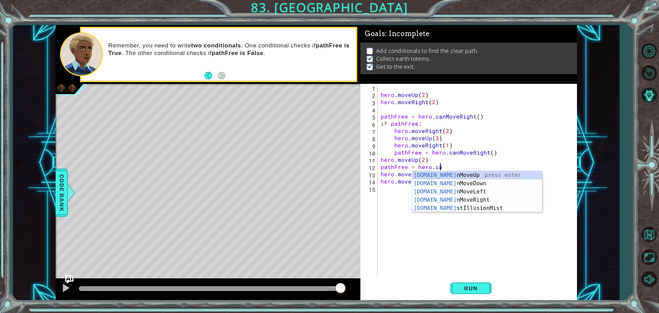
type textarea "pathFree = hero.can"
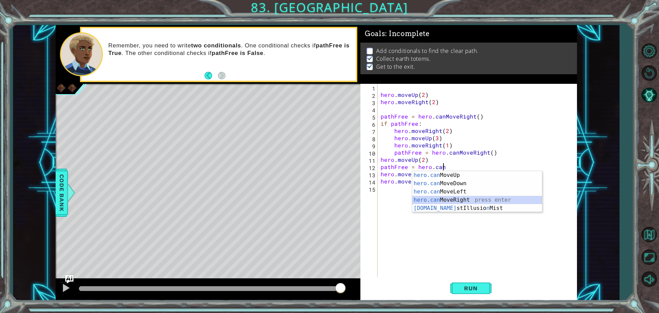
click at [451, 201] on div "hero.can MoveUp press enter hero.can MoveDown press enter hero.can MoveLeft pre…" at bounding box center [477, 200] width 130 height 58
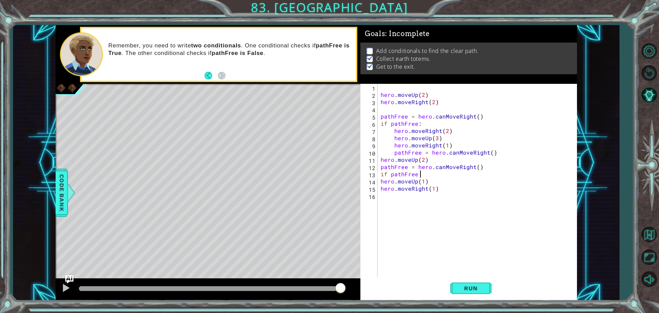
scroll to position [0, 2]
click at [414, 181] on div "hero . moveUp ( 2 ) hero . moveRight ( 2 ) pathFree = hero . canMoveRight ( ) i…" at bounding box center [478, 188] width 199 height 209
click at [417, 185] on div "hero . moveUp ( 2 ) hero . moveRight ( 2 ) pathFree = hero . canMoveRight ( ) i…" at bounding box center [478, 188] width 199 height 209
click at [416, 181] on div "hero . moveUp ( 2 ) hero . moveRight ( 2 ) pathFree = hero . canMoveRight ( ) i…" at bounding box center [478, 188] width 199 height 209
click at [437, 185] on div "hero . moveUp ( 2 ) hero . moveRight ( 2 ) pathFree = hero . canMoveRight ( ) i…" at bounding box center [478, 188] width 199 height 209
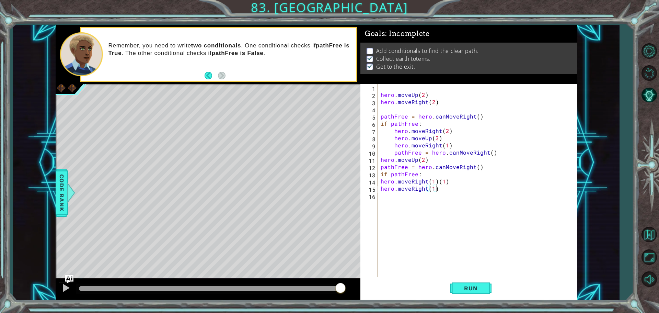
click at [435, 183] on div "hero . moveUp ( 2 ) hero . moveRight ( 2 ) pathFree = hero . canMoveRight ( ) i…" at bounding box center [478, 188] width 199 height 209
click at [435, 181] on div "hero . moveUp ( 2 ) hero . moveRight ( 2 ) pathFree = hero . canMoveRight ( ) i…" at bounding box center [478, 188] width 199 height 209
type textarea "hero.moveRight(1)"
click at [438, 223] on div "hero . moveUp ( 2 ) hero . moveRight ( 2 ) pathFree = hero . canMoveRight ( ) i…" at bounding box center [478, 188] width 199 height 209
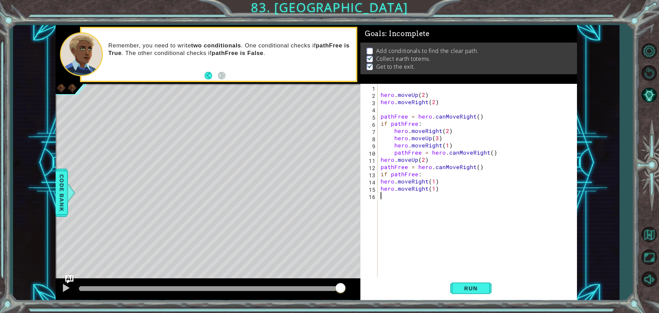
click at [445, 187] on div "hero . moveUp ( 2 ) hero . moveRight ( 2 ) pathFree = hero . canMoveRight ( ) i…" at bounding box center [478, 188] width 199 height 209
type textarea "hero.moveRight(1)"
click at [467, 288] on span "Run" at bounding box center [470, 287] width 27 height 7
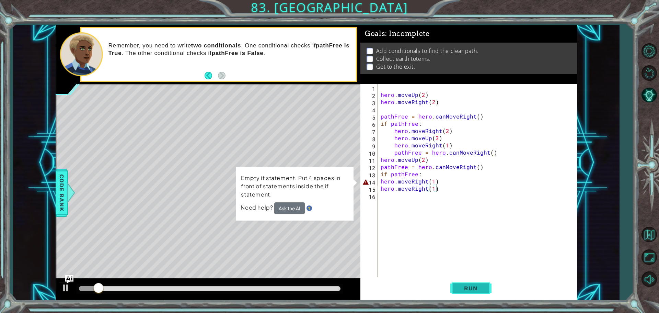
click at [465, 286] on span "Run" at bounding box center [470, 287] width 27 height 7
drag, startPoint x: 447, startPoint y: 181, endPoint x: 379, endPoint y: 182, distance: 67.6
click at [379, 182] on div "hero . moveUp ( 2 ) hero . moveRight ( 2 ) pathFree = hero . canMoveRight ( ) i…" at bounding box center [478, 188] width 199 height 209
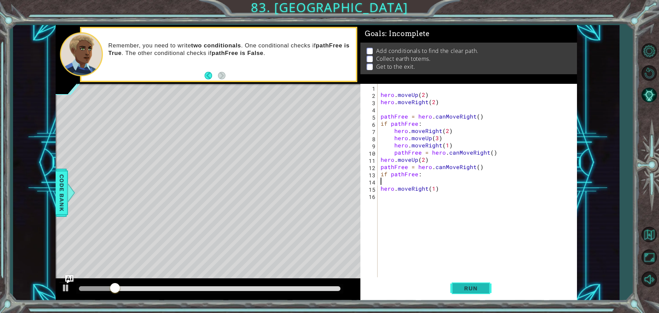
click at [461, 288] on span "Run" at bounding box center [470, 287] width 27 height 7
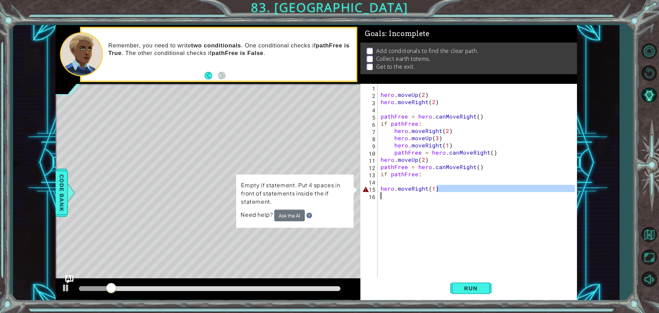
drag, startPoint x: 447, startPoint y: 187, endPoint x: 380, endPoint y: 193, distance: 66.8
click at [380, 193] on div "hero . moveUp ( 2 ) hero . moveRight ( 2 ) pathFree = hero . canMoveRight ( ) i…" at bounding box center [478, 188] width 199 height 209
type textarea "hero.moveRight(1)"
click at [482, 286] on span "Run" at bounding box center [470, 287] width 27 height 7
drag, startPoint x: 442, startPoint y: 193, endPoint x: 376, endPoint y: 196, distance: 65.9
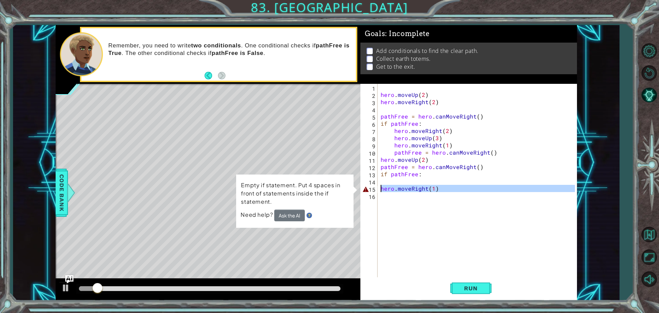
click at [378, 190] on div "1 2 3 4 5 6 7 8 9 10 11 12 13 14 15 16 hero . moveUp ( 2 ) hero . moveRight ( 2…" at bounding box center [467, 181] width 214 height 195
type textarea "hero.moveRight(1)"
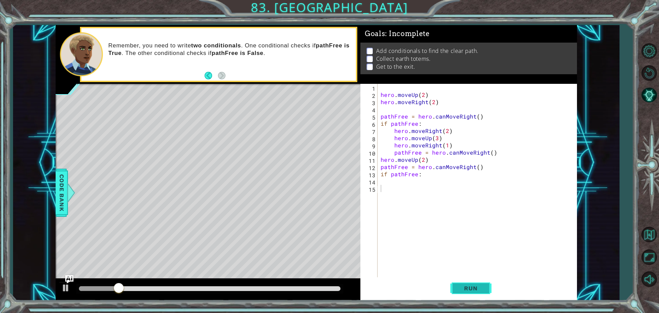
click at [471, 291] on span "Run" at bounding box center [470, 287] width 27 height 7
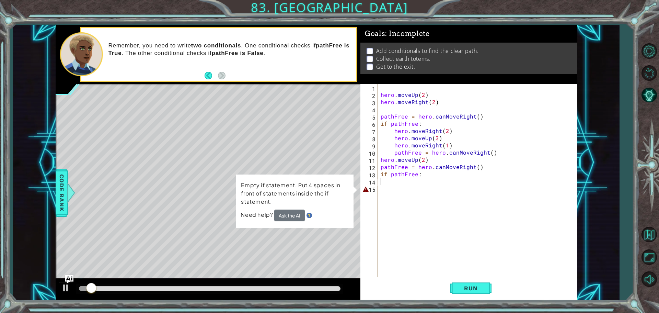
click at [394, 177] on div "hero . moveUp ( 2 ) hero . moveRight ( 2 ) pathFree = hero . canMoveRight ( ) i…" at bounding box center [478, 188] width 199 height 209
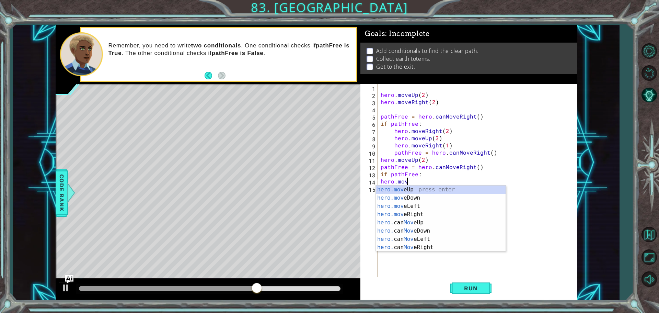
scroll to position [0, 1]
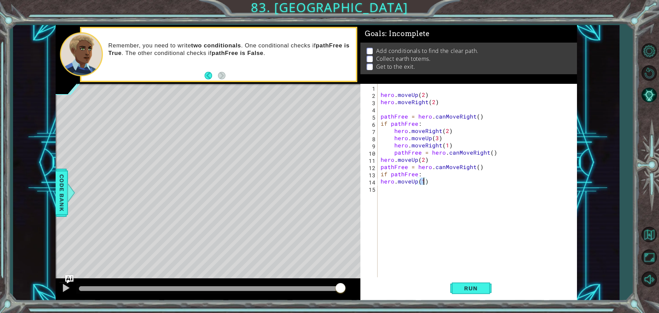
type textarea "hero.moveUp(2)"
click at [411, 187] on div "hero . moveUp ( 2 ) hero . moveRight ( 2 ) pathFree = hero . canMoveRight ( ) i…" at bounding box center [478, 188] width 199 height 209
type textarea "hero.moveRight(2)"
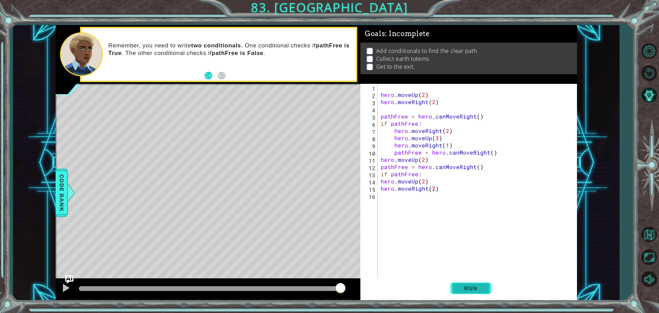
drag, startPoint x: 469, startPoint y: 288, endPoint x: 469, endPoint y: 284, distance: 3.8
click at [469, 284] on button "Run" at bounding box center [470, 288] width 41 height 22
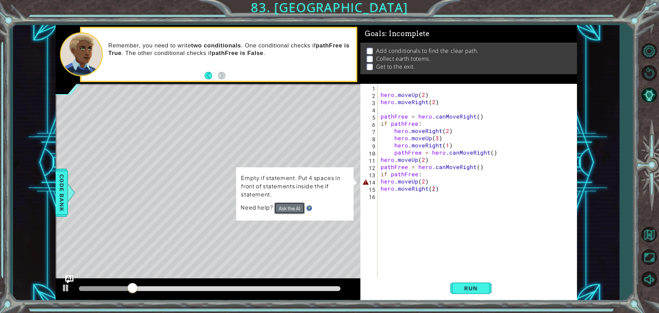
click at [295, 205] on button "Ask the AI" at bounding box center [289, 208] width 31 height 12
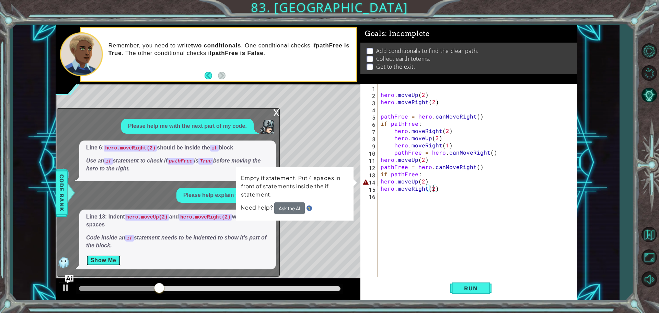
click at [114, 258] on button "Show Me" at bounding box center [103, 260] width 35 height 11
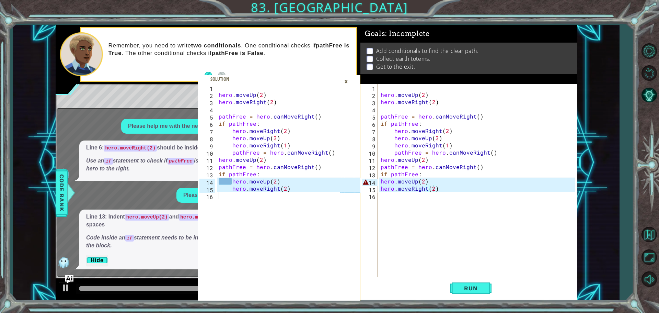
click at [269, 124] on div "1 2 3 4 5 6 7 8 9 10 11 12 13 14 15 16 hero . moveUp ( 2 ) hero . moveRight ( 2…" at bounding box center [269, 181] width 142 height 195
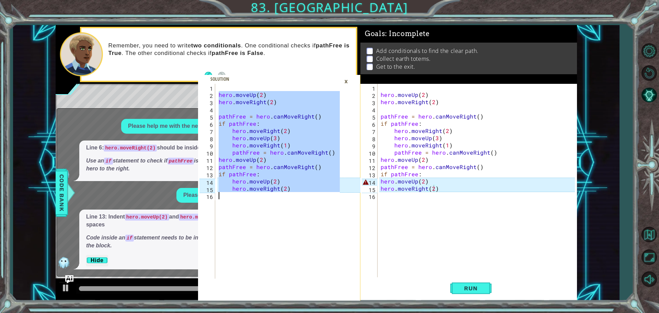
drag, startPoint x: 219, startPoint y: 95, endPoint x: 338, endPoint y: 210, distance: 165.7
click at [341, 230] on div "hero.moveUp(2) 1 2 3 4 5 6 7 8 9 10 11 12 13 14 15 16 hero . moveUp ( 2 ) hero …" at bounding box center [279, 192] width 162 height 216
type textarea "hero.moveRight(2)"
click at [379, 95] on div "hero.moveRight(2) 1 2 3 4 5 6 7 8 9 10 11 12 13 14 15 16 hero . moveUp ( 2 ) he…" at bounding box center [467, 181] width 214 height 195
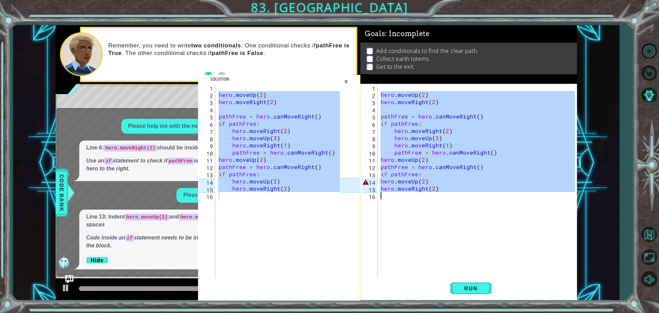
drag, startPoint x: 380, startPoint y: 94, endPoint x: 551, endPoint y: 222, distance: 213.3
click at [551, 222] on div "hero . moveUp ( 2 ) hero . moveRight ( 2 ) pathFree = hero . canMoveRight ( ) i…" at bounding box center [478, 188] width 199 height 209
type textarea "hero.moveRight(2)"
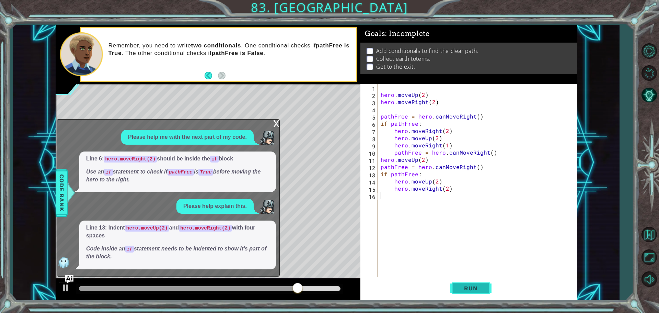
click at [480, 288] on span "Run" at bounding box center [470, 287] width 27 height 7
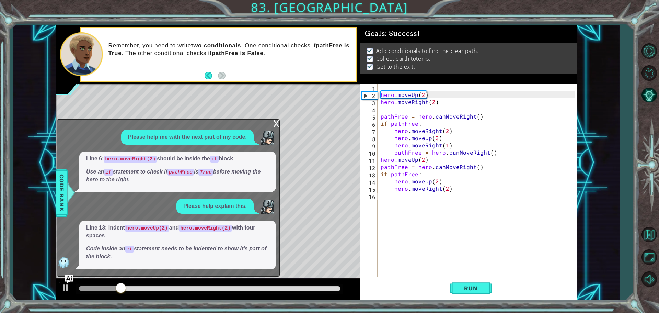
click at [279, 123] on div "x" at bounding box center [276, 122] width 6 height 7
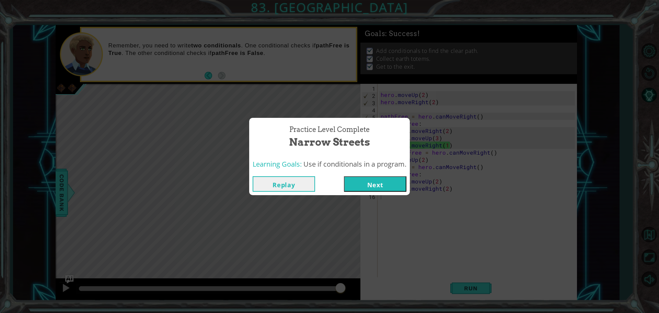
click at [381, 183] on div "Practice Level Complete Narrow Streets Learning Goals: Use if conditionals in a…" at bounding box center [329, 156] width 161 height 77
click at [390, 182] on button "Next" at bounding box center [375, 183] width 62 height 15
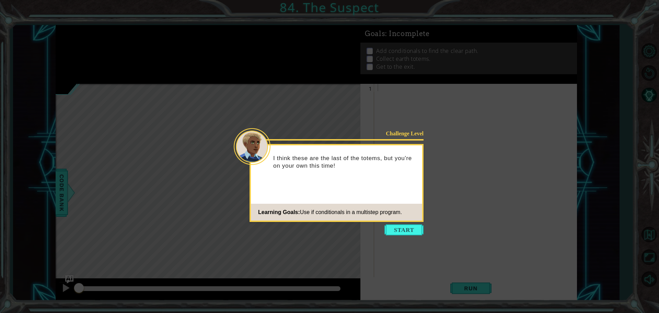
click at [416, 241] on icon at bounding box center [329, 156] width 659 height 313
click at [412, 239] on icon at bounding box center [329, 156] width 659 height 313
click at [392, 230] on button "Start" at bounding box center [403, 229] width 39 height 11
